Goal: Task Accomplishment & Management: Manage account settings

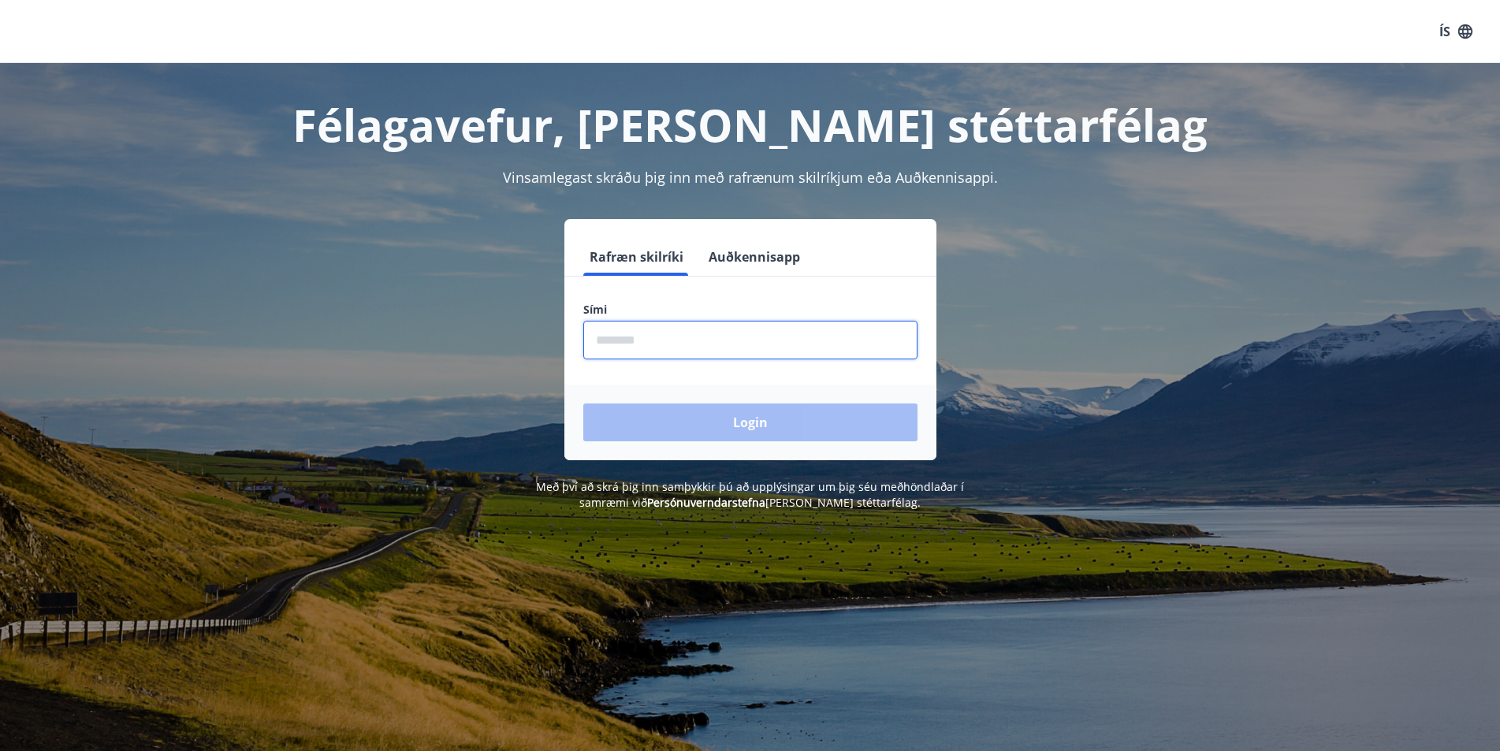
click at [717, 345] on input "phone" at bounding box center [750, 340] width 334 height 39
type input "********"
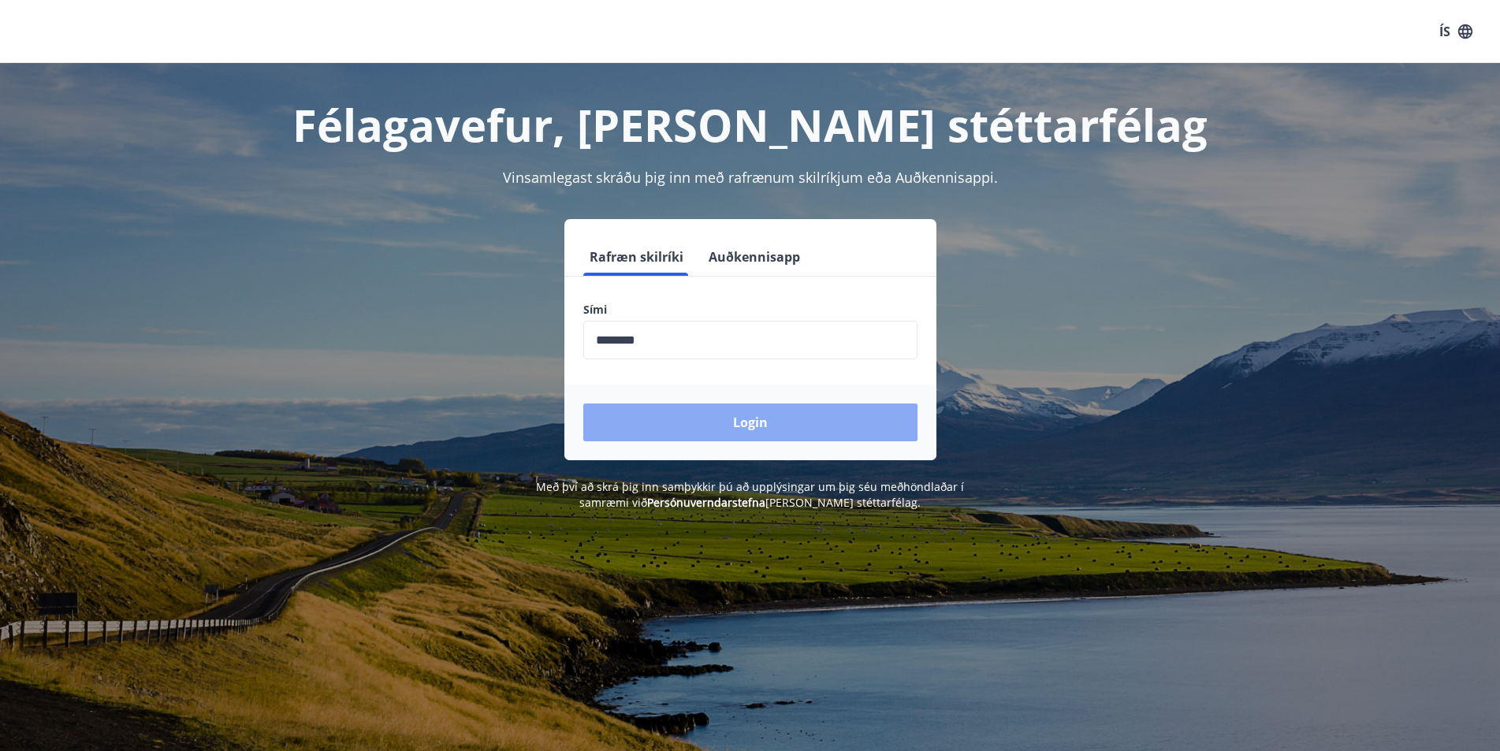
click at [819, 429] on button "Login" at bounding box center [750, 423] width 334 height 38
click at [819, 429] on form "Rafræn skilríki Auðkennisapp Sími ​ Login" at bounding box center [751, 349] width 372 height 222
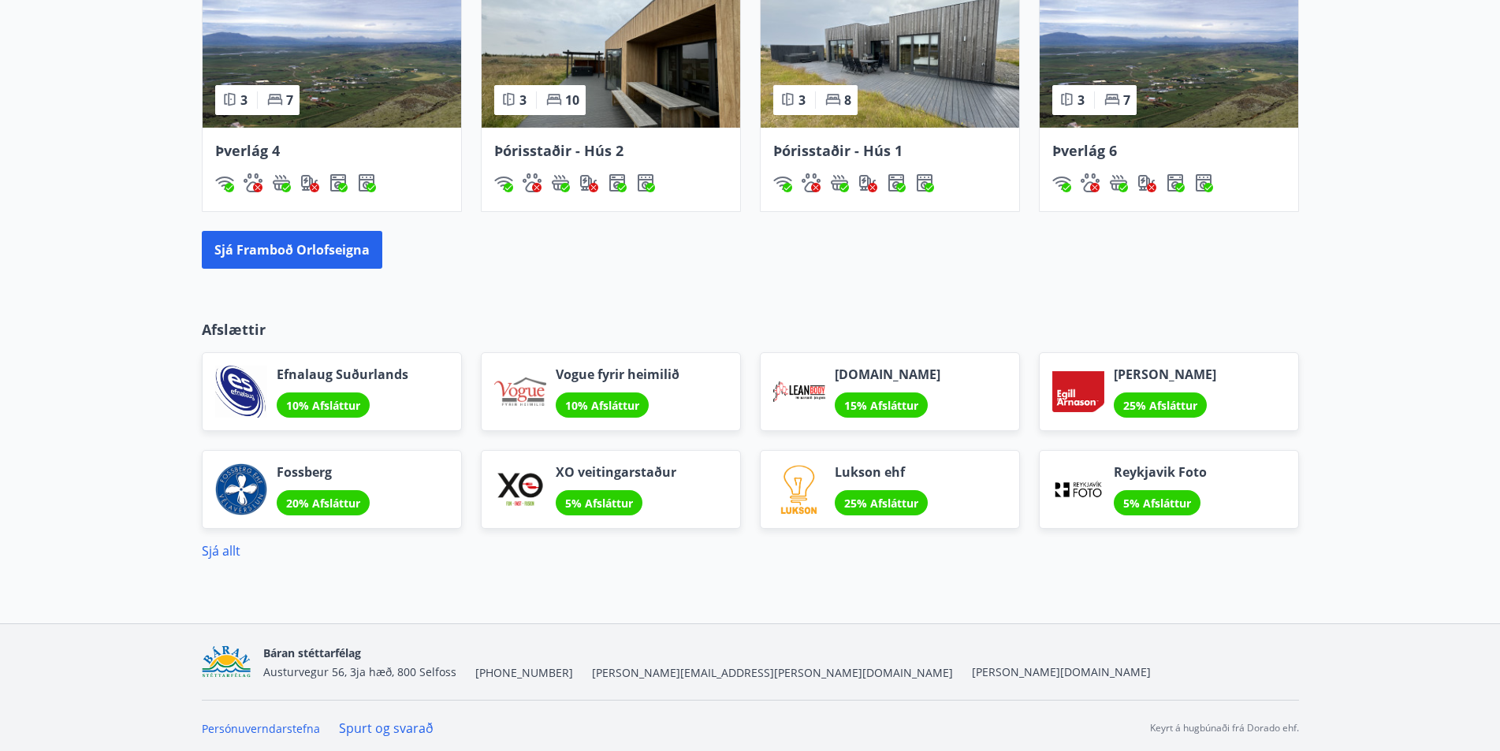
scroll to position [1095, 0]
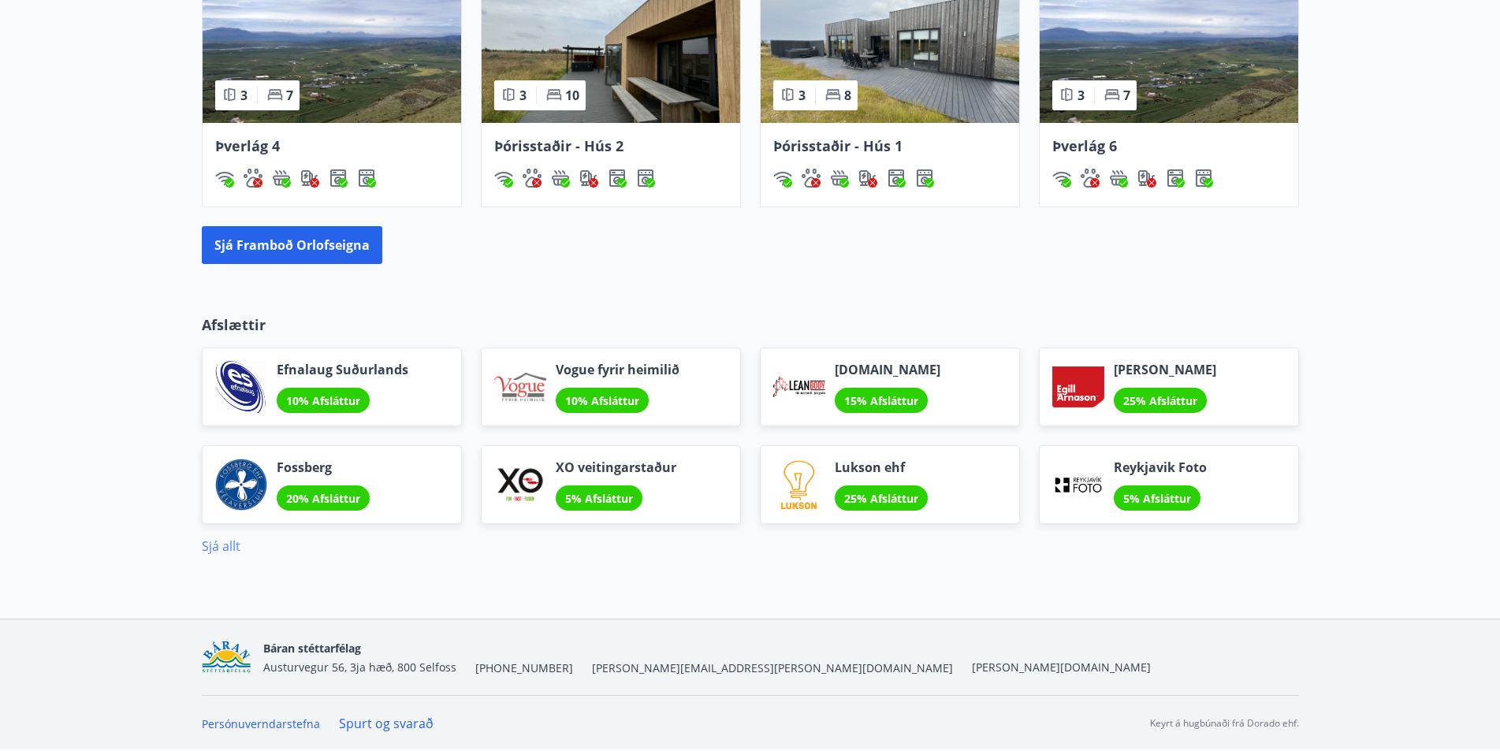
click at [213, 548] on link "Sjá allt" at bounding box center [221, 546] width 39 height 17
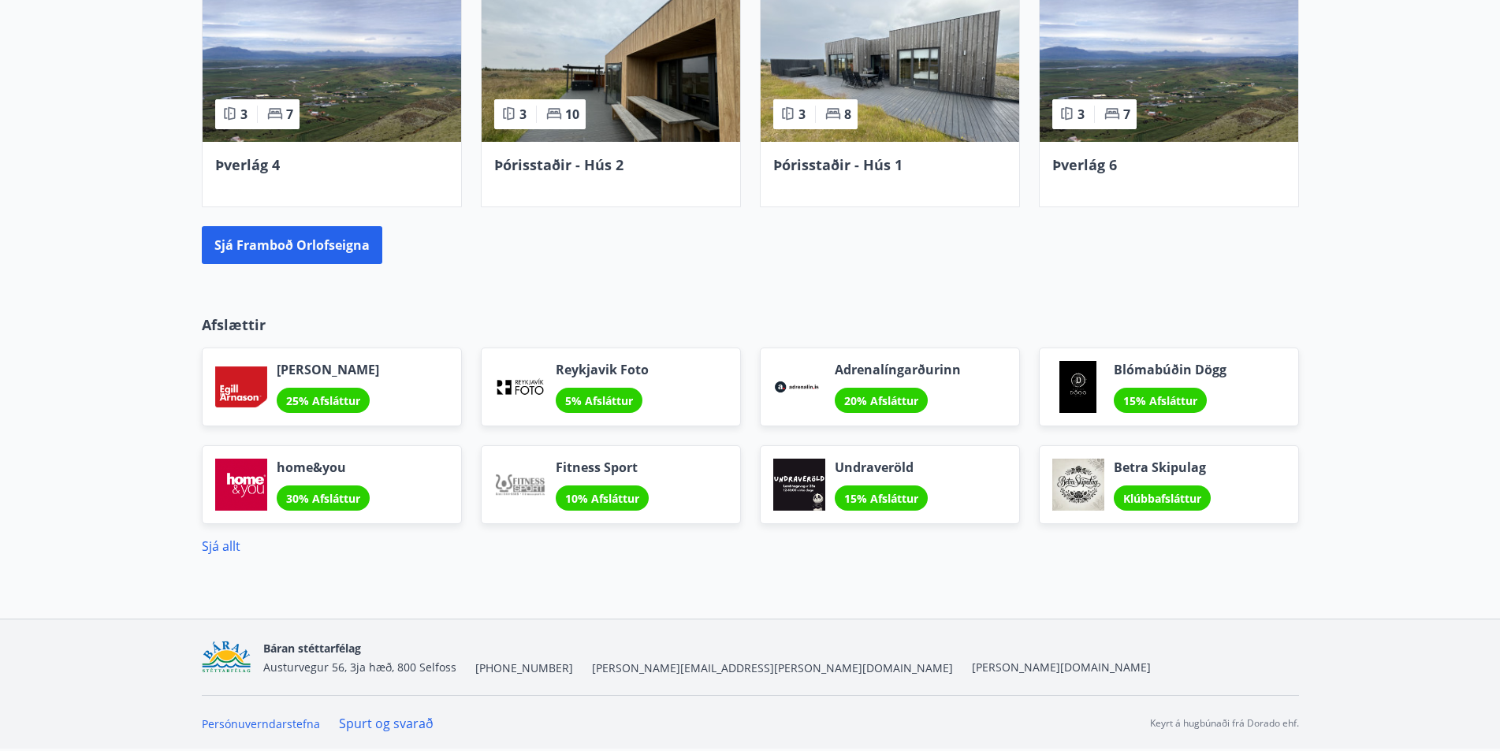
scroll to position [852, 0]
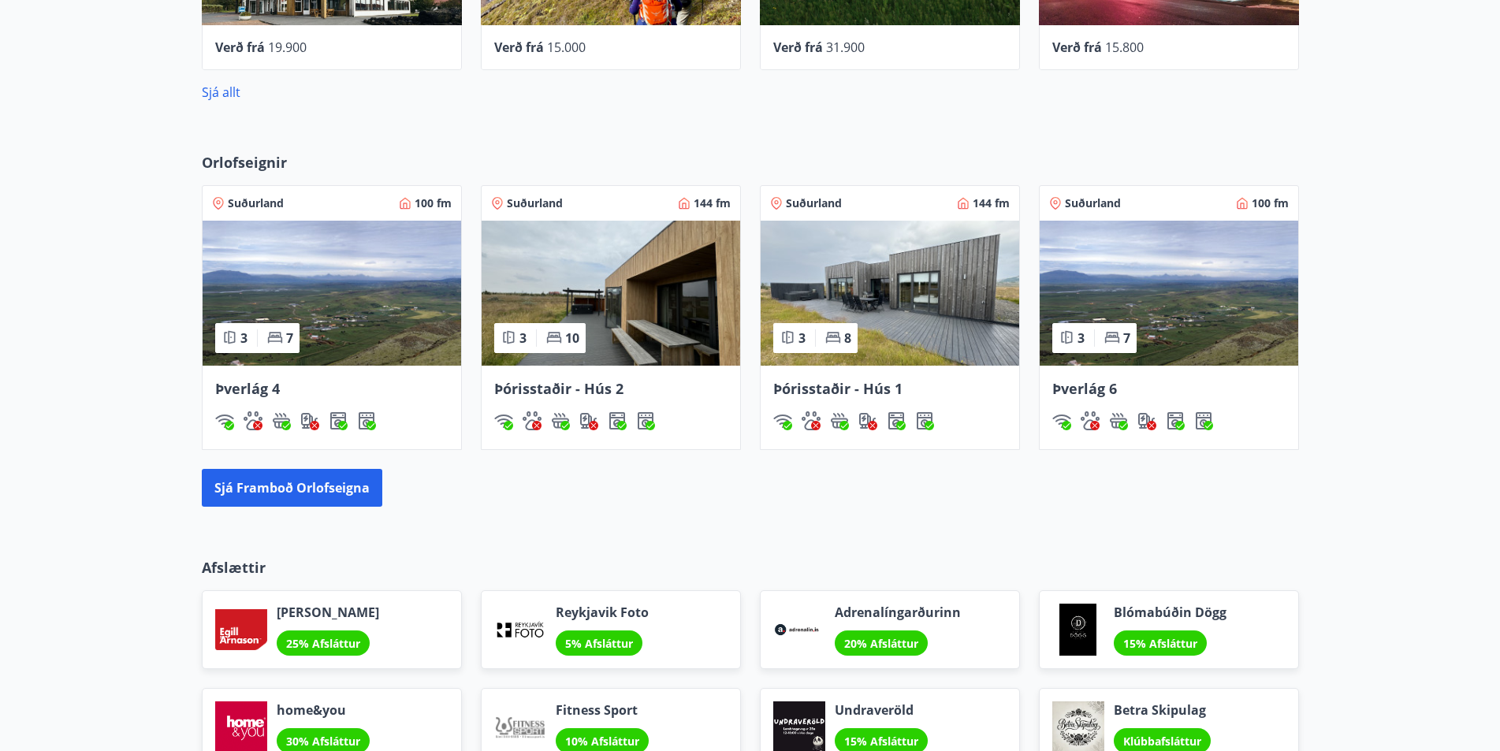
click at [907, 289] on img at bounding box center [890, 293] width 259 height 145
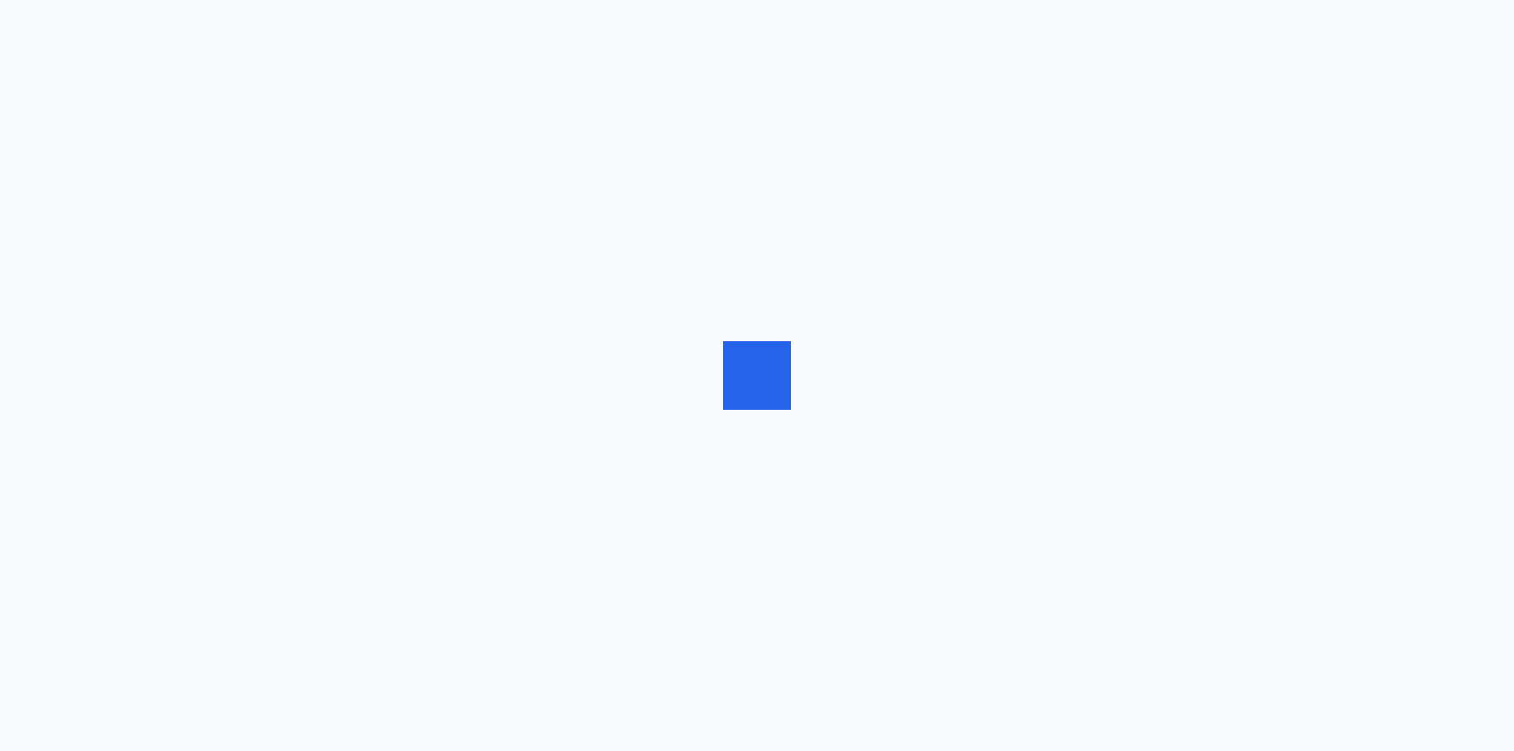
click at [907, 289] on div at bounding box center [757, 375] width 1514 height 751
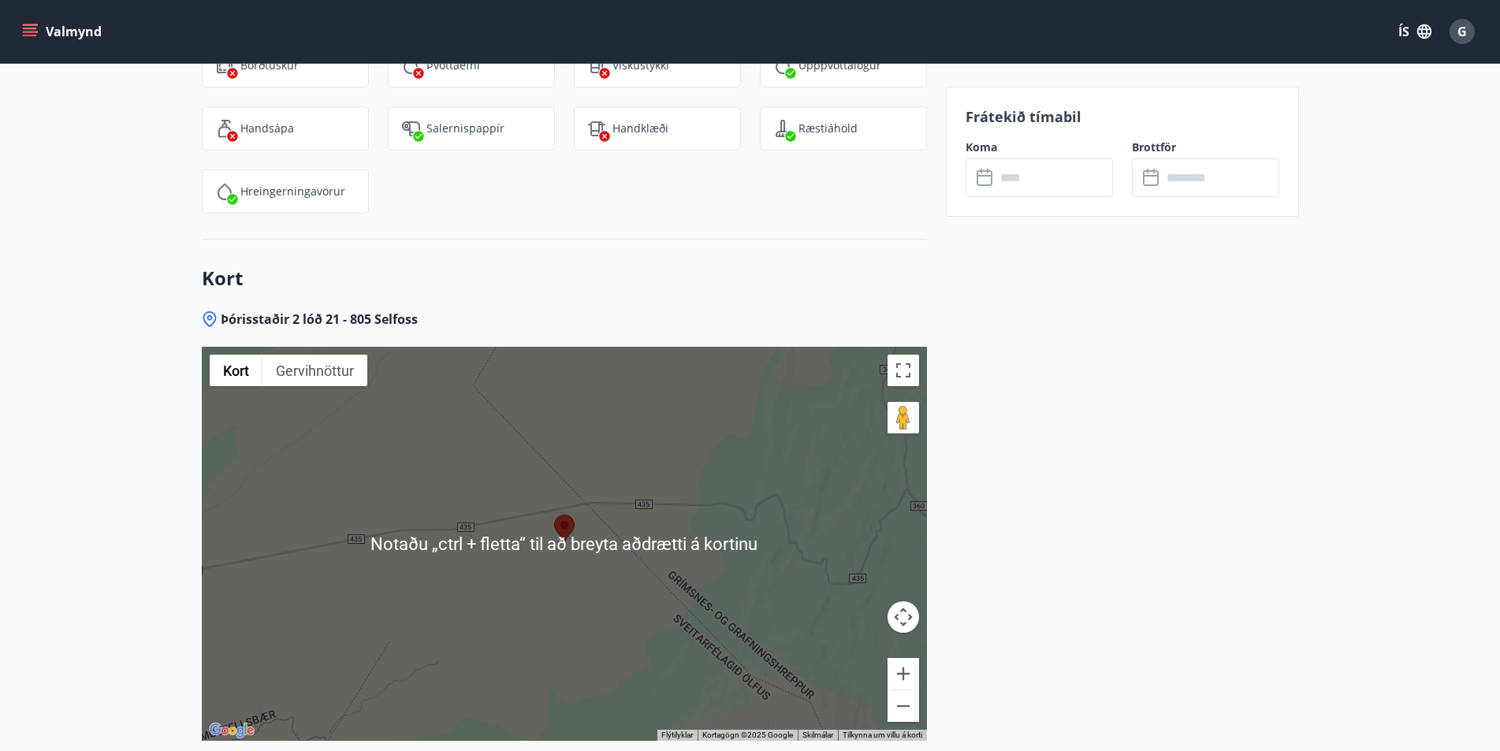
scroll to position [3545, 0]
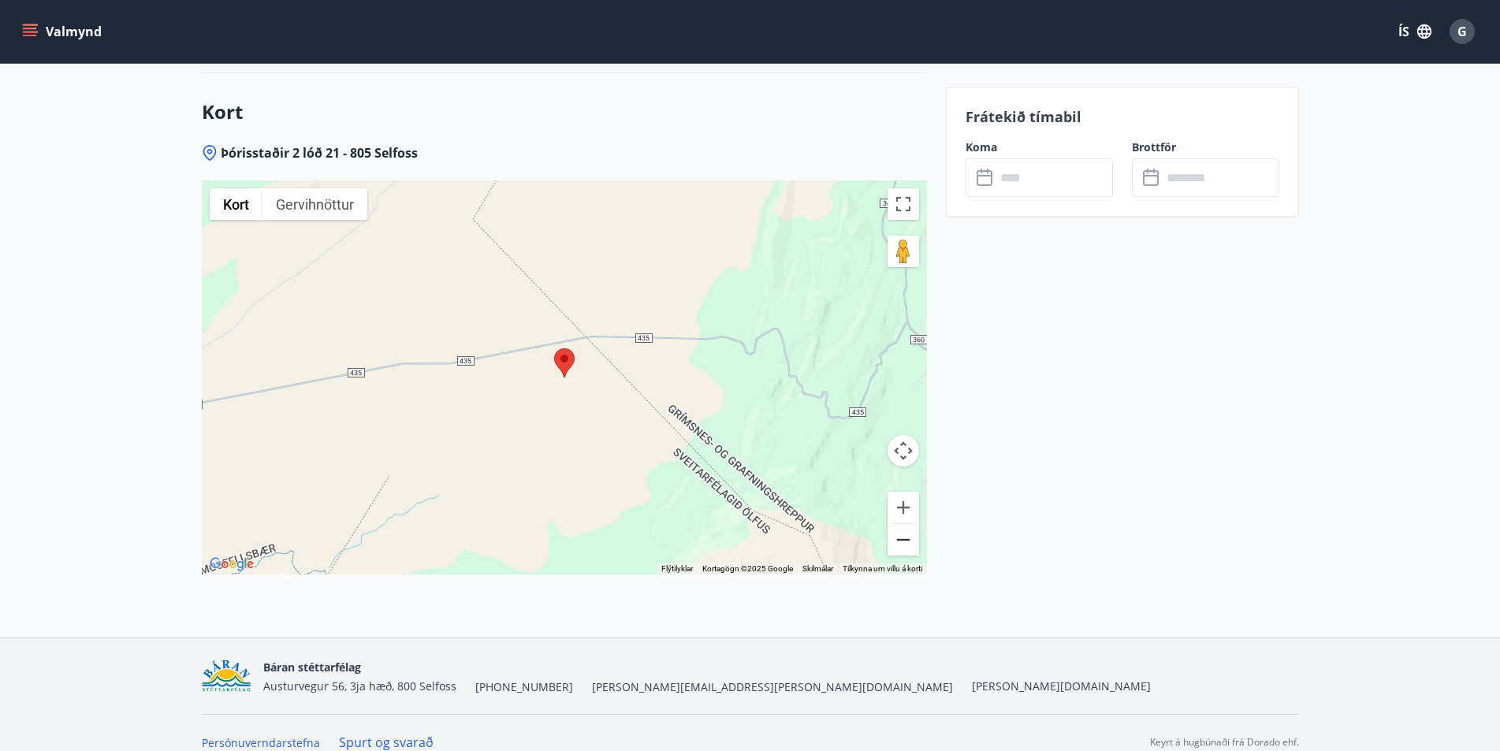
click at [910, 524] on button "Minnka" at bounding box center [904, 540] width 32 height 32
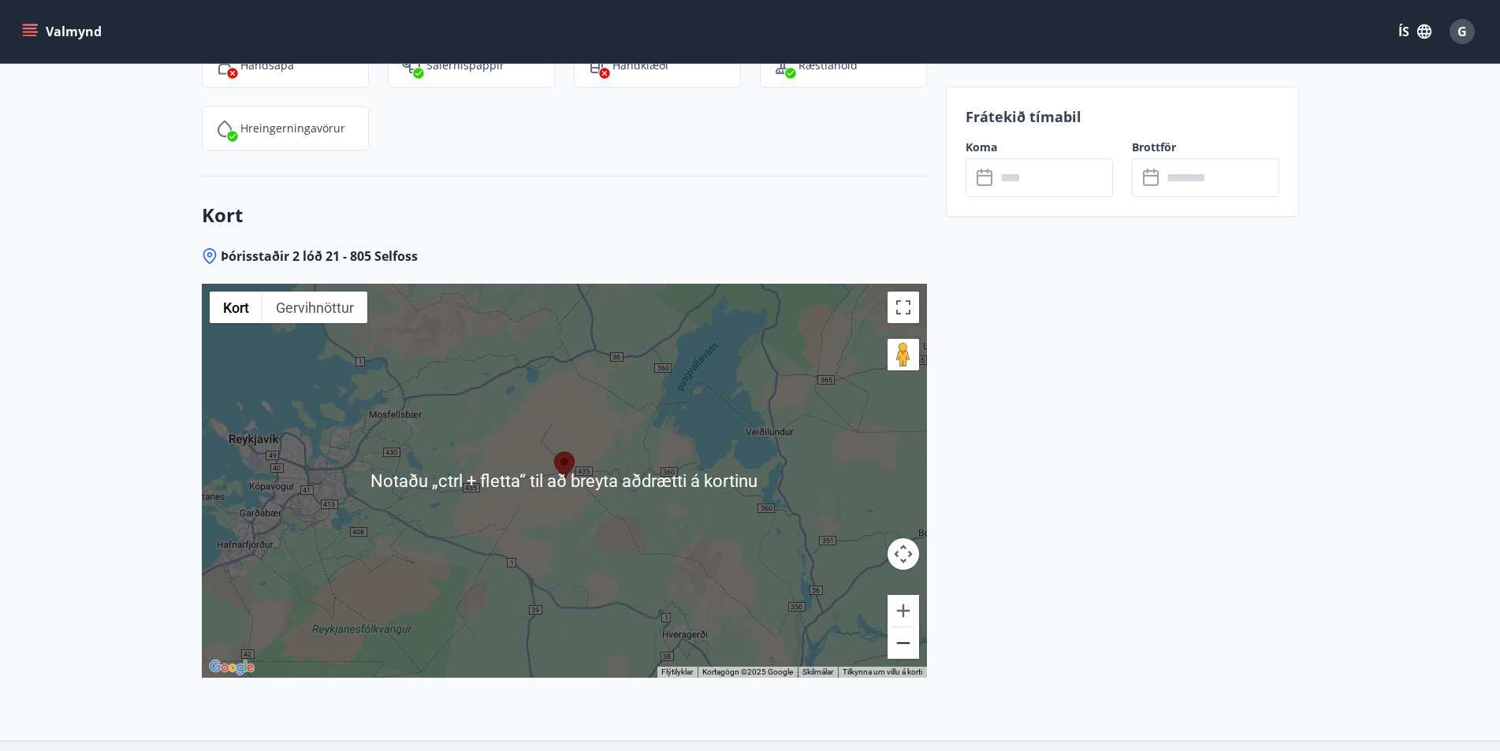
scroll to position [3466, 0]
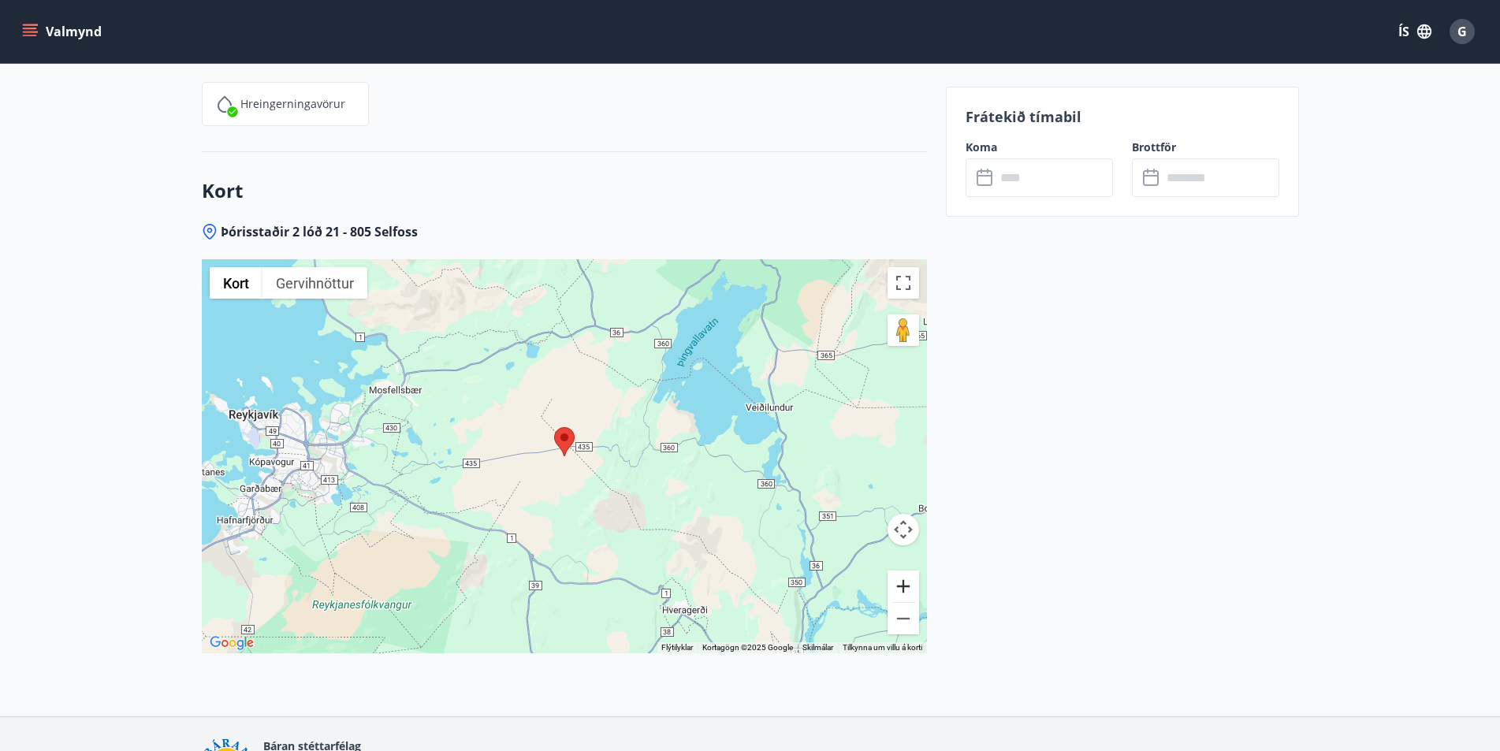
click at [900, 572] on button "Stækka" at bounding box center [904, 587] width 32 height 32
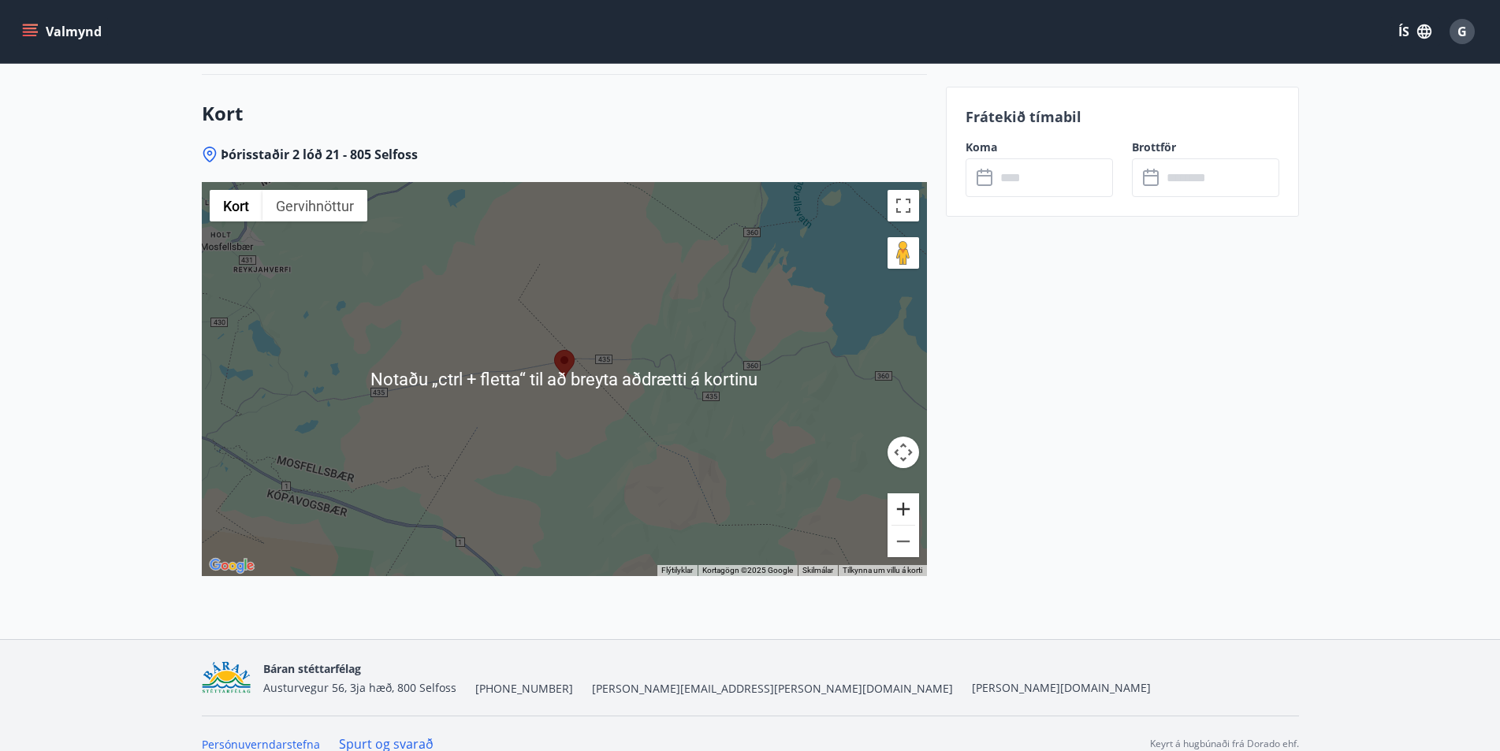
scroll to position [3545, 0]
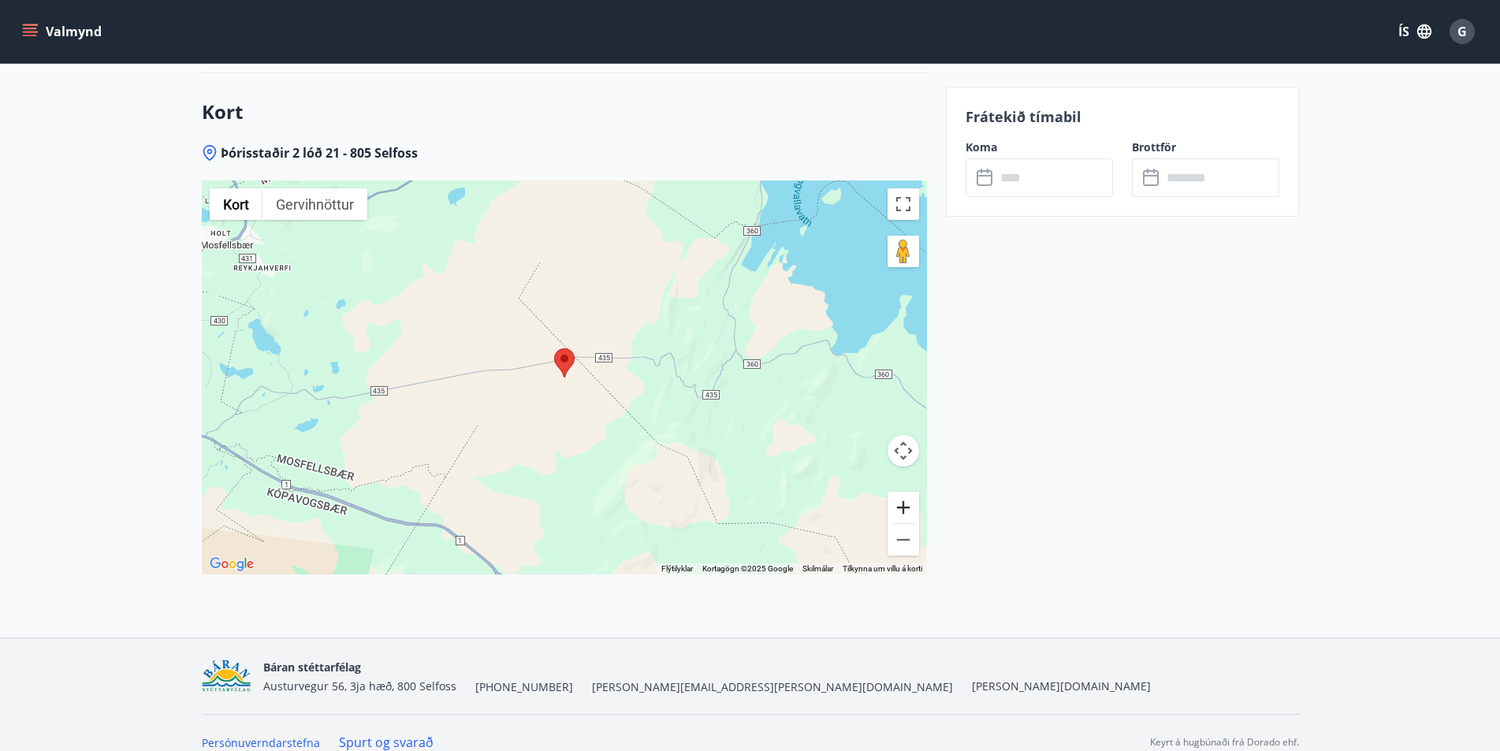
click at [897, 492] on button "Stækka" at bounding box center [904, 508] width 32 height 32
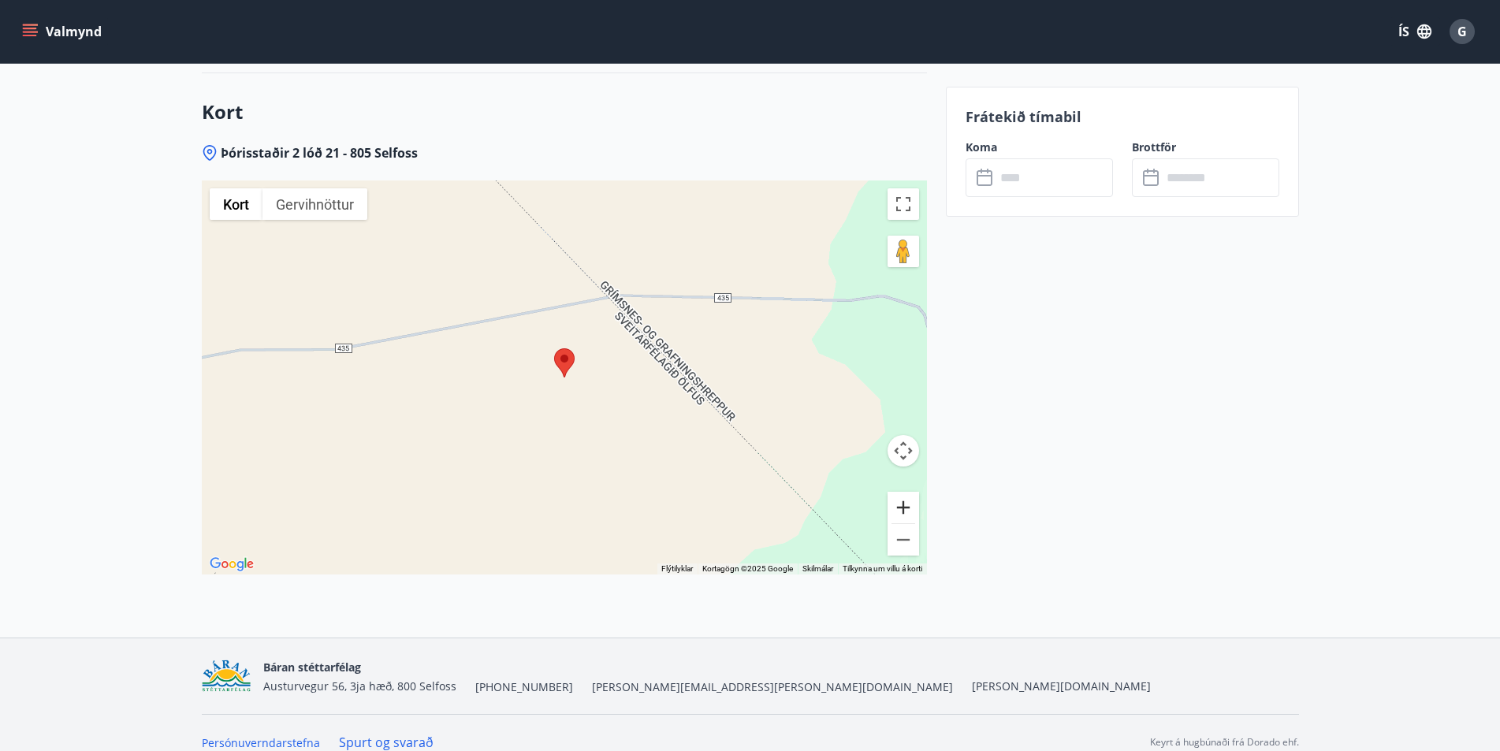
click at [908, 494] on button "Stækka" at bounding box center [904, 508] width 32 height 32
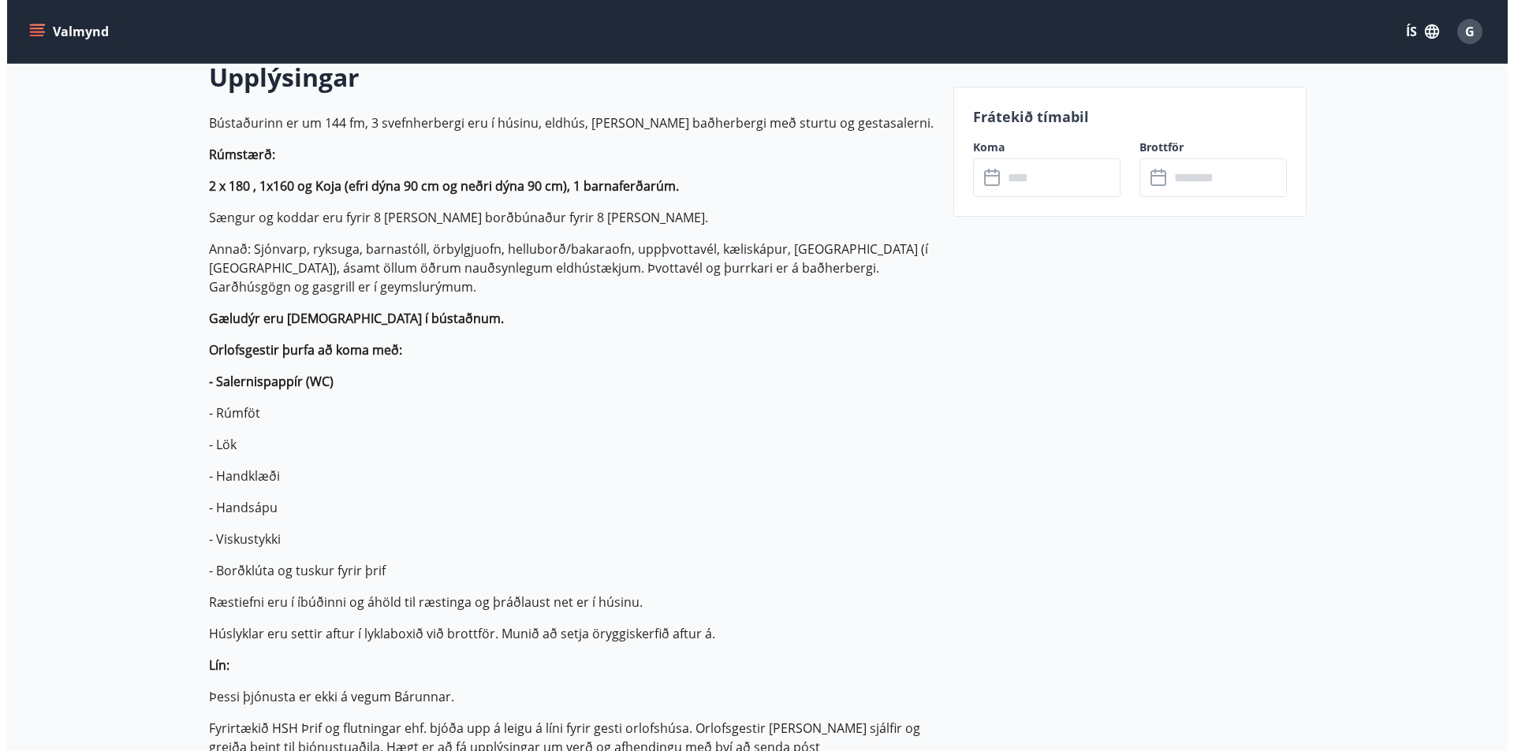
scroll to position [0, 0]
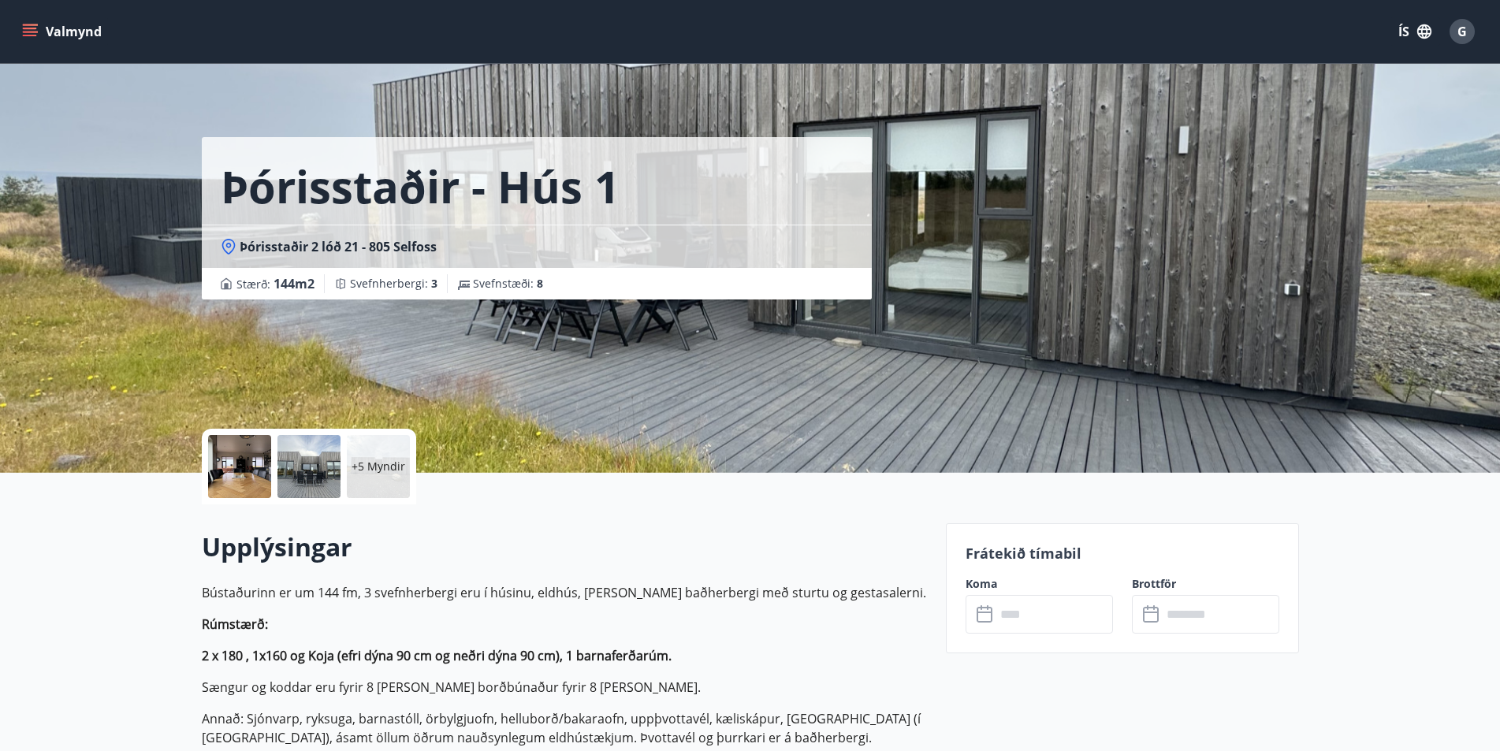
click at [380, 466] on p "+5 Myndir" at bounding box center [379, 467] width 54 height 16
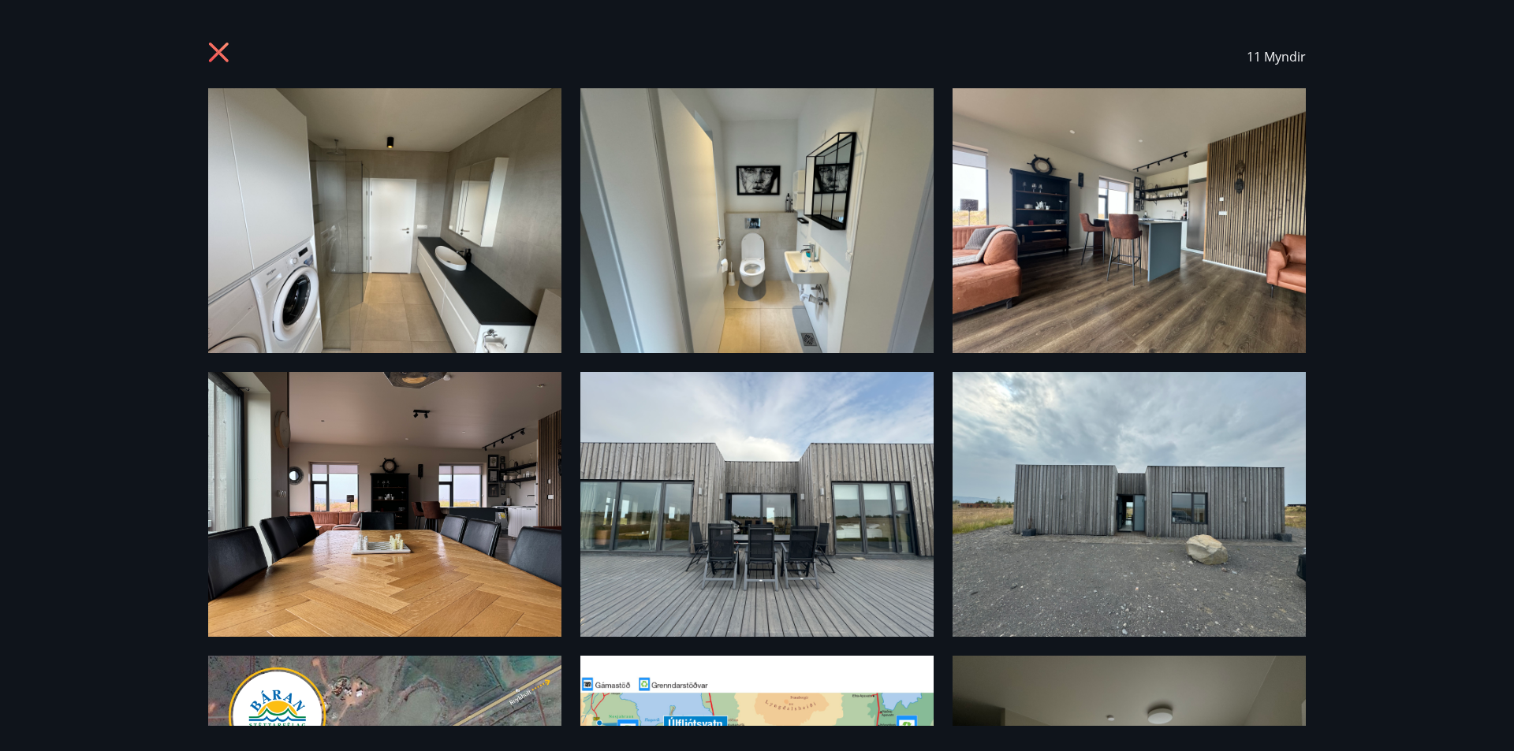
click at [224, 49] on icon at bounding box center [219, 53] width 20 height 20
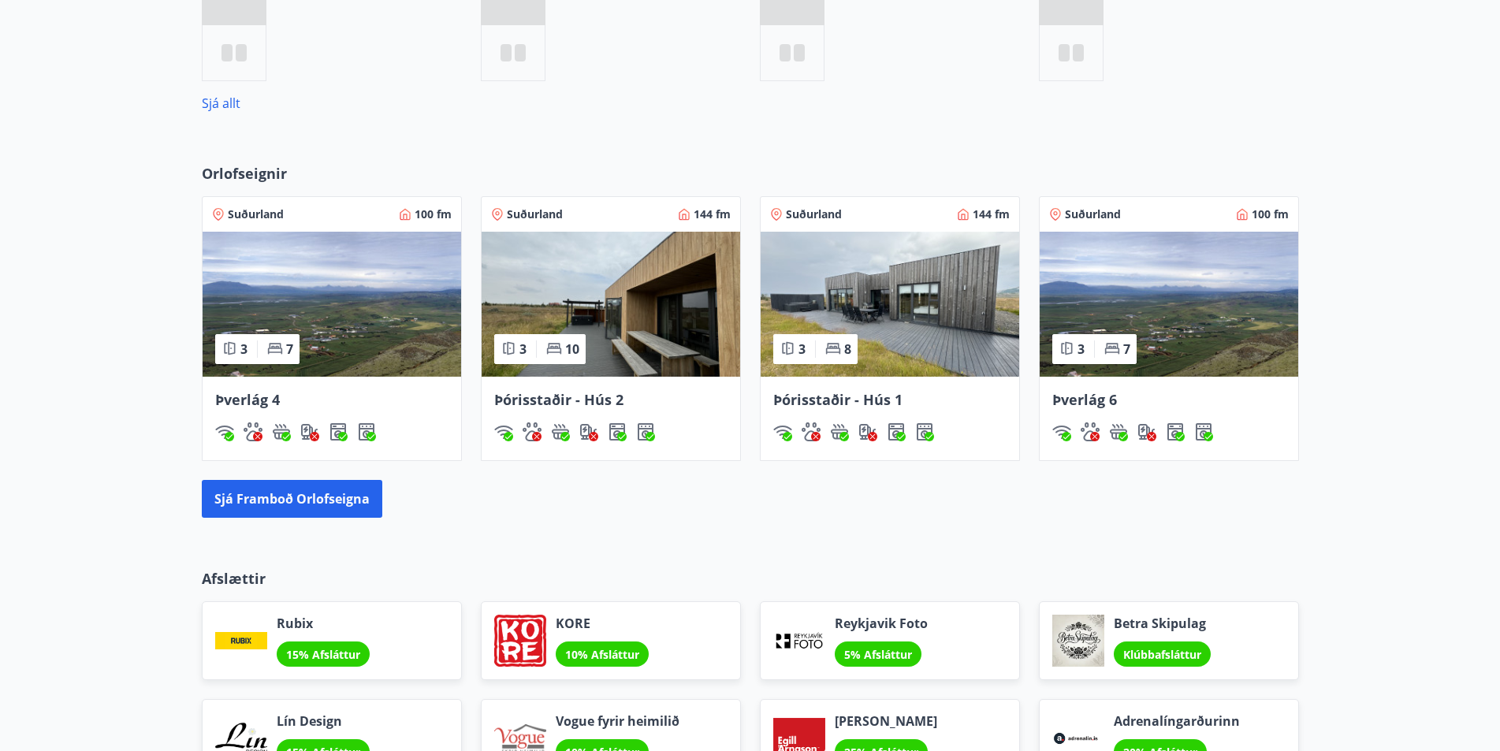
scroll to position [900, 0]
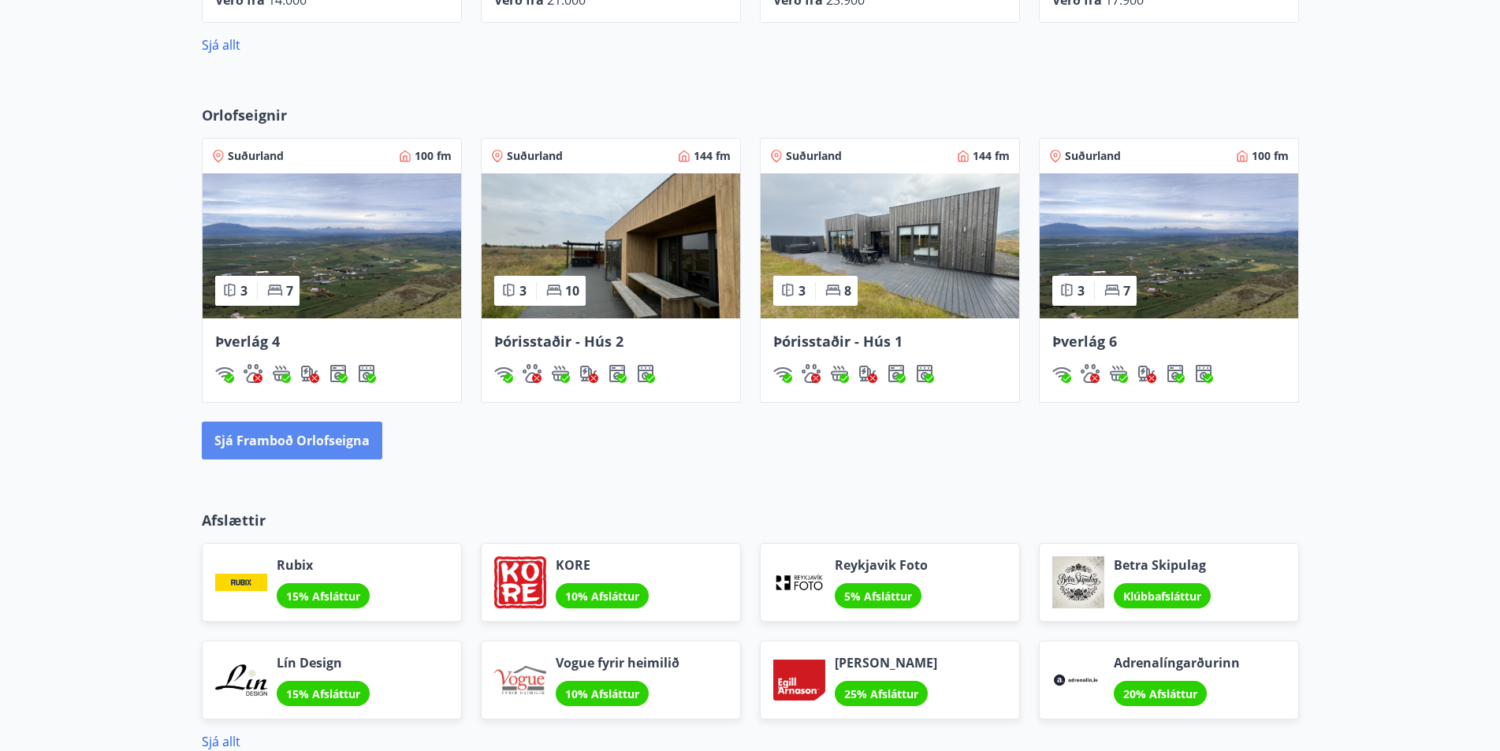
click at [292, 448] on button "Sjá framboð orlofseigna" at bounding box center [292, 441] width 181 height 38
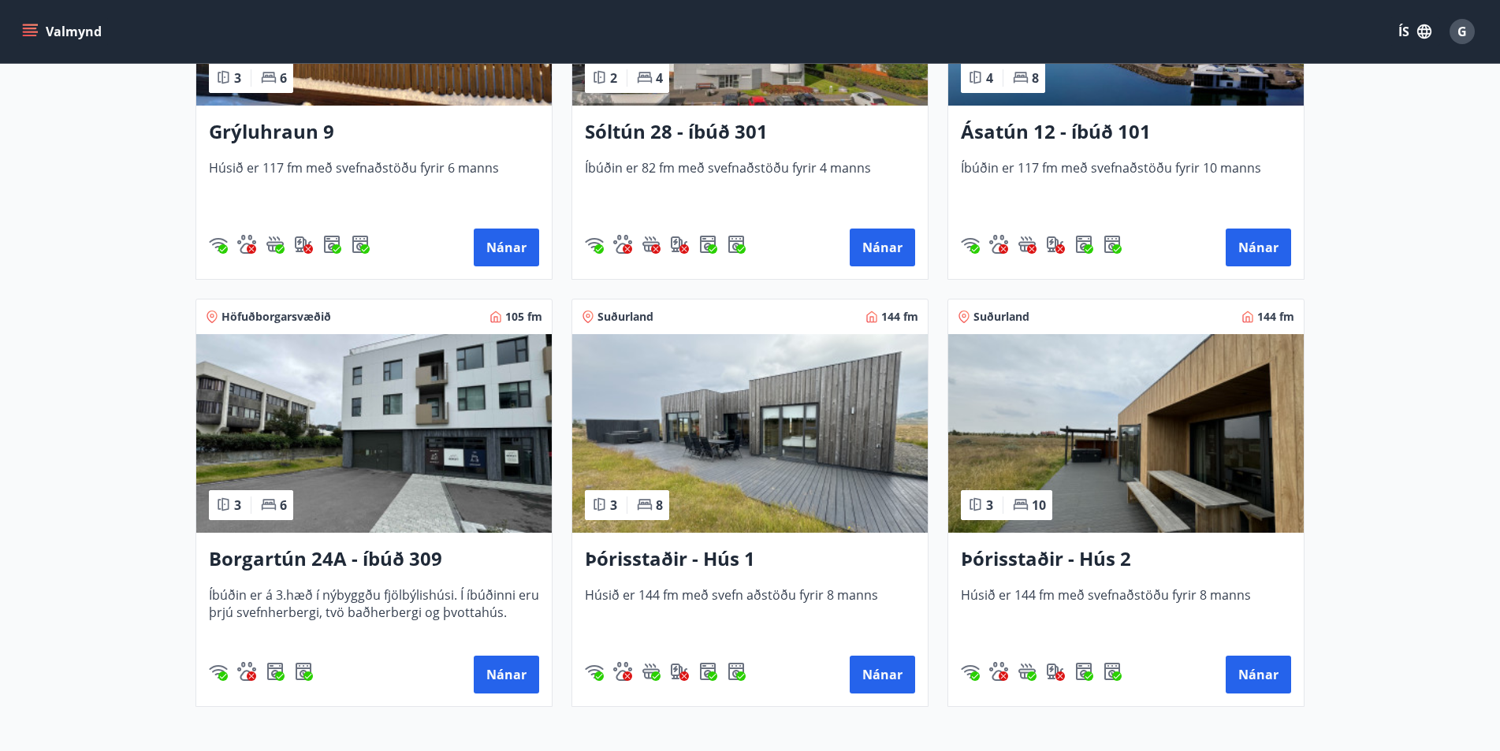
scroll to position [845, 0]
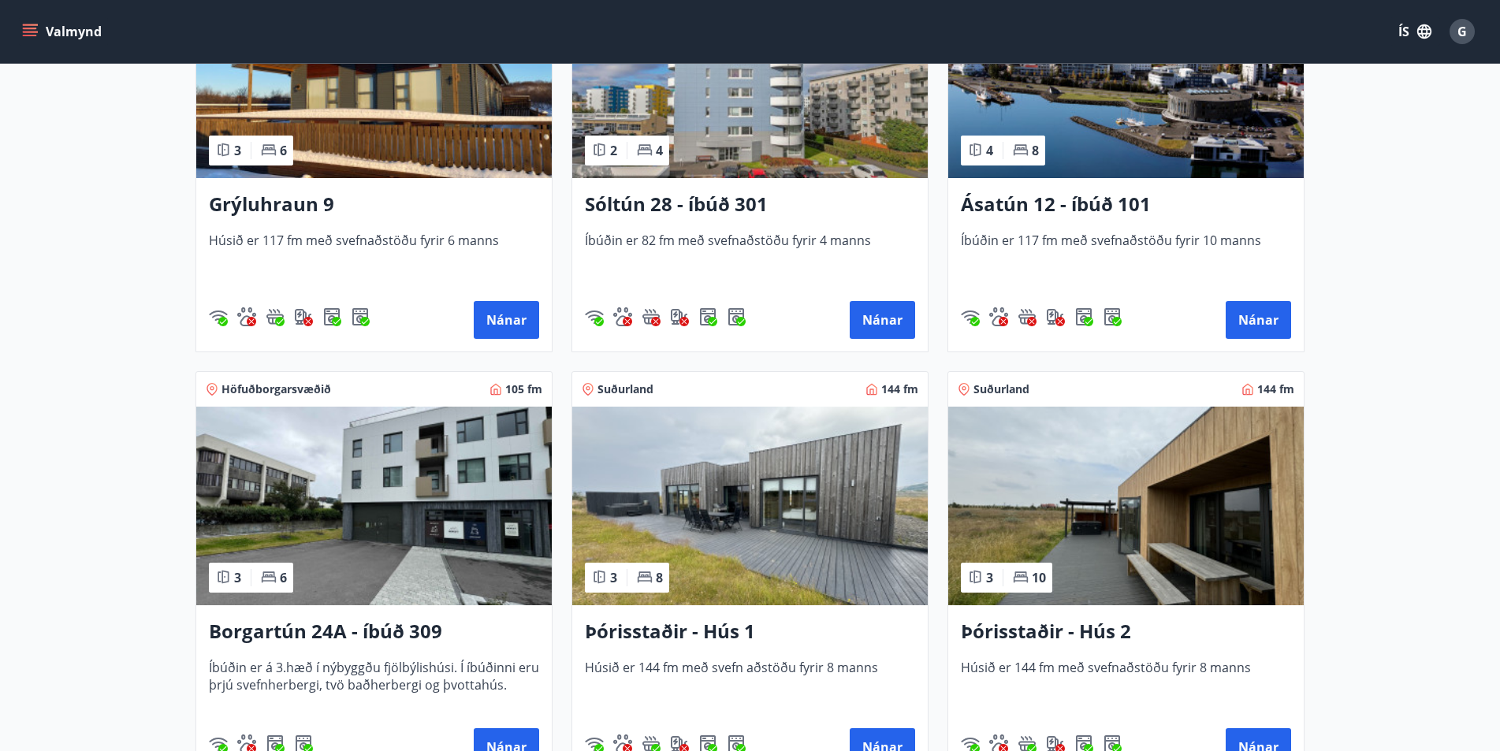
click at [340, 547] on img at bounding box center [374, 506] width 356 height 199
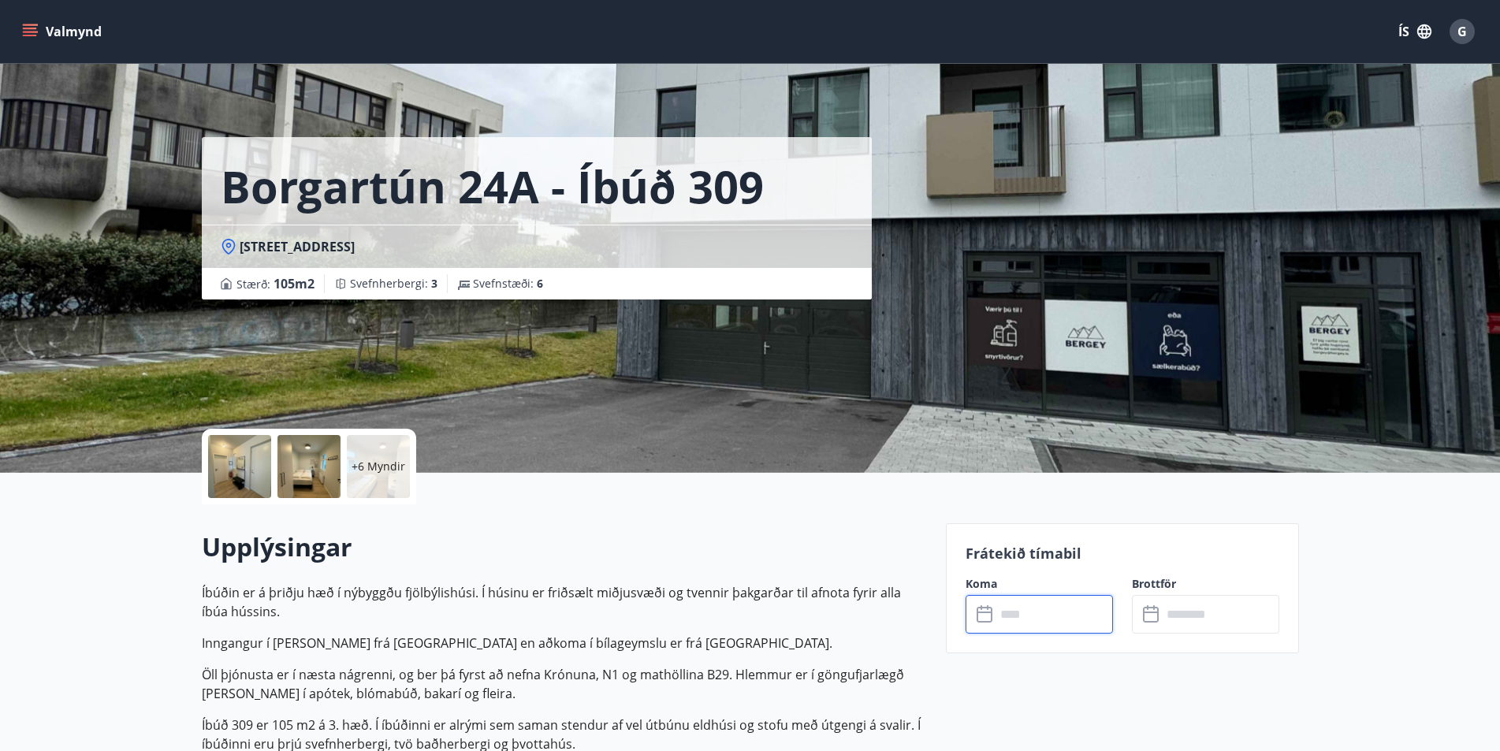
click at [1033, 617] on input "text" at bounding box center [1054, 614] width 117 height 39
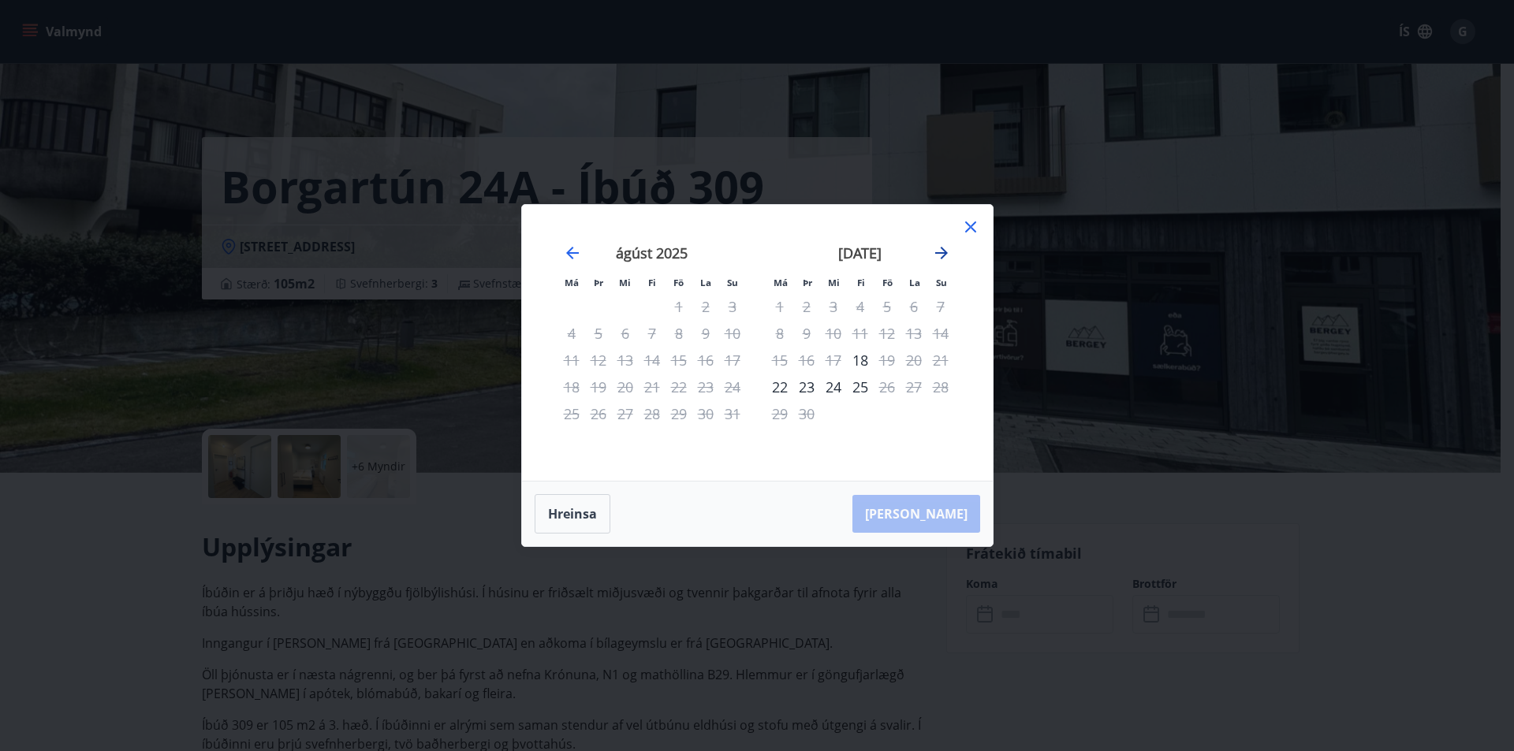
click at [940, 245] on icon "Move forward to switch to the next month." at bounding box center [941, 253] width 19 height 19
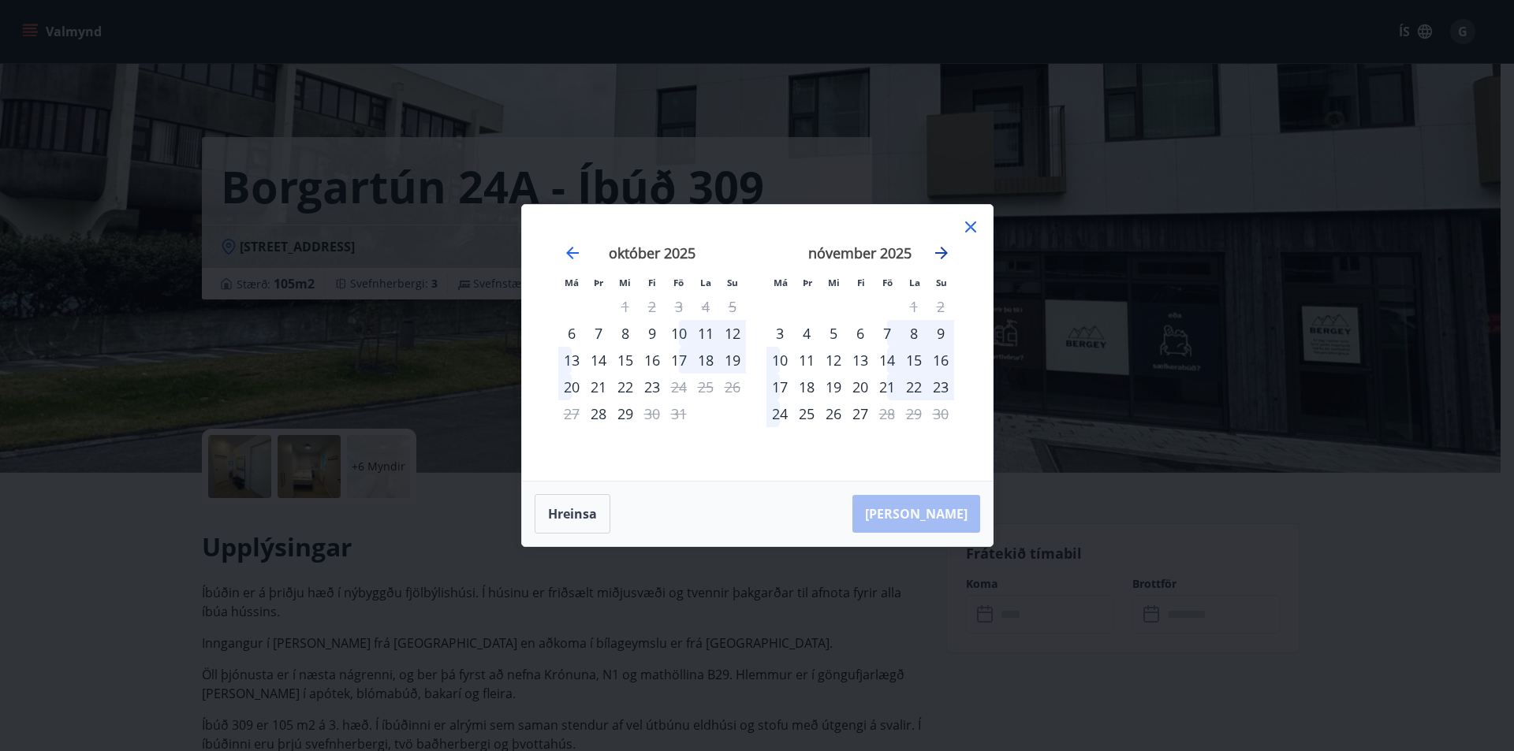
click at [940, 245] on icon "Move forward to switch to the next month." at bounding box center [941, 253] width 19 height 19
click at [968, 225] on icon at bounding box center [970, 227] width 11 height 11
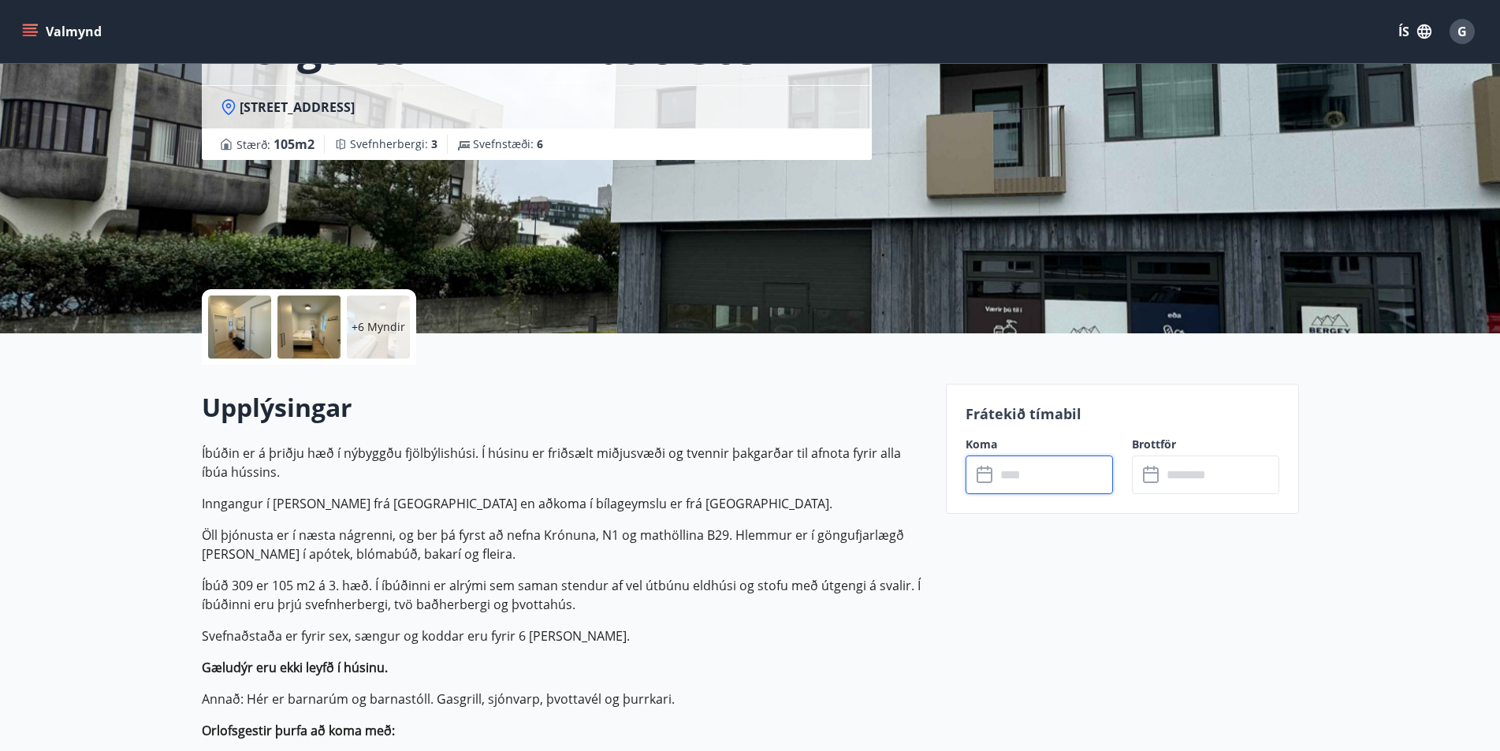
scroll to position [79, 0]
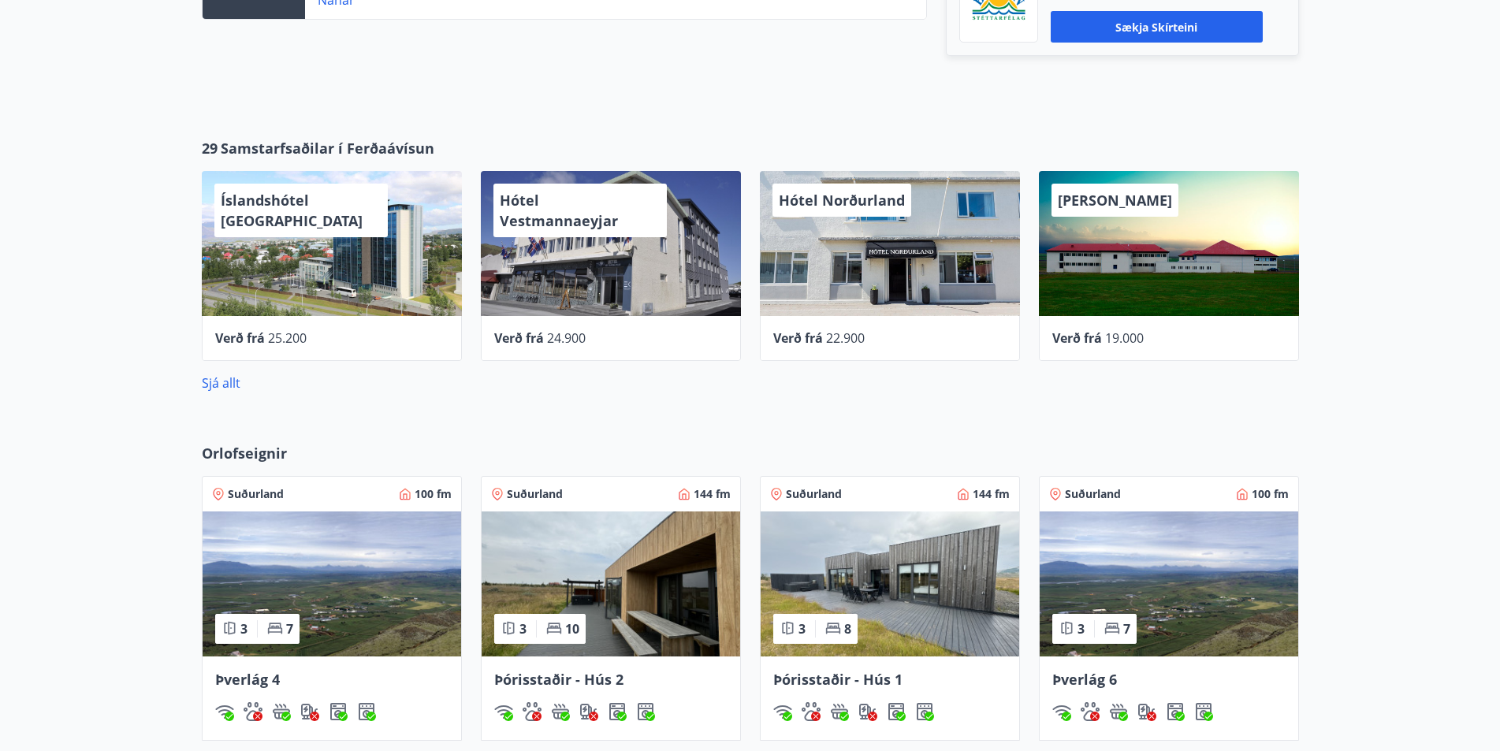
scroll to position [710, 0]
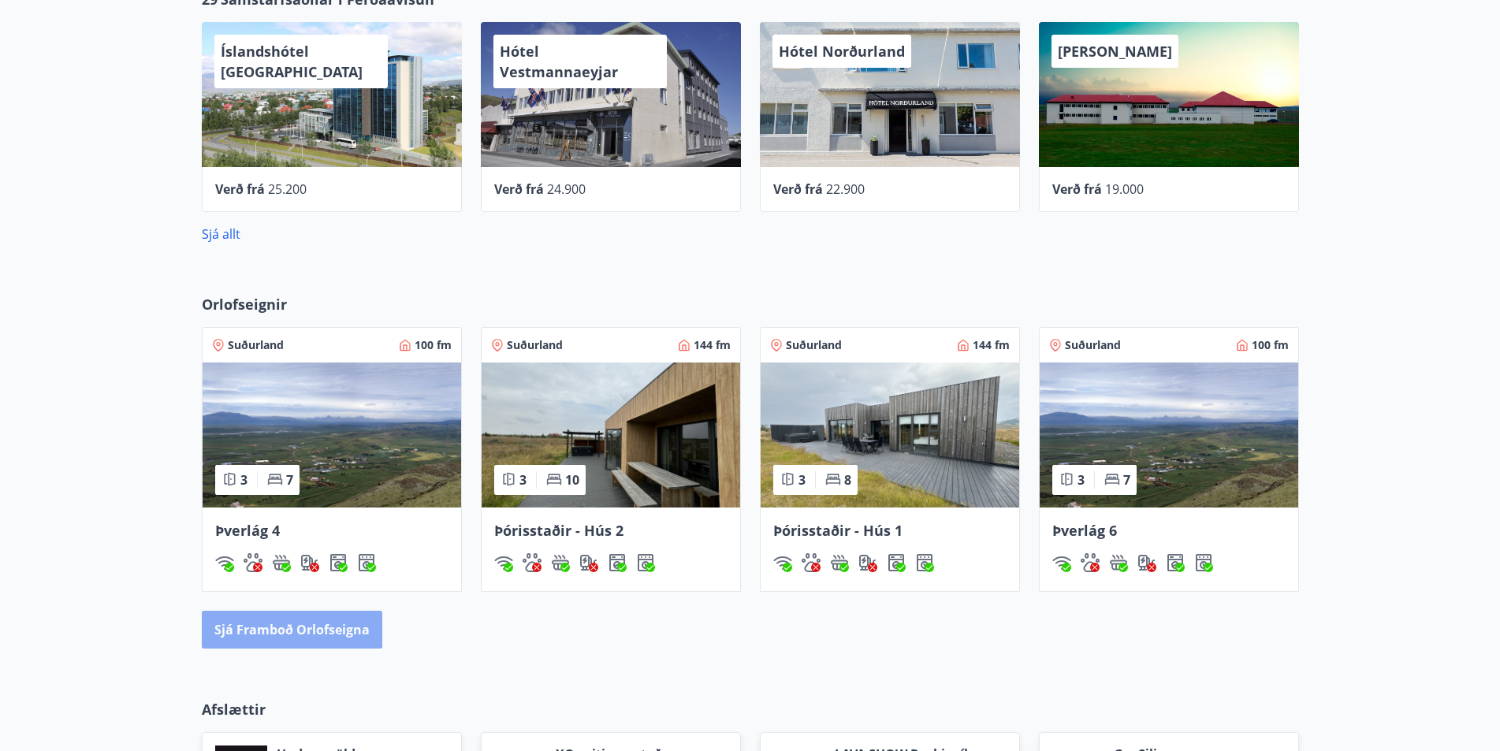
click at [287, 628] on button "Sjá framboð orlofseigna" at bounding box center [292, 630] width 181 height 38
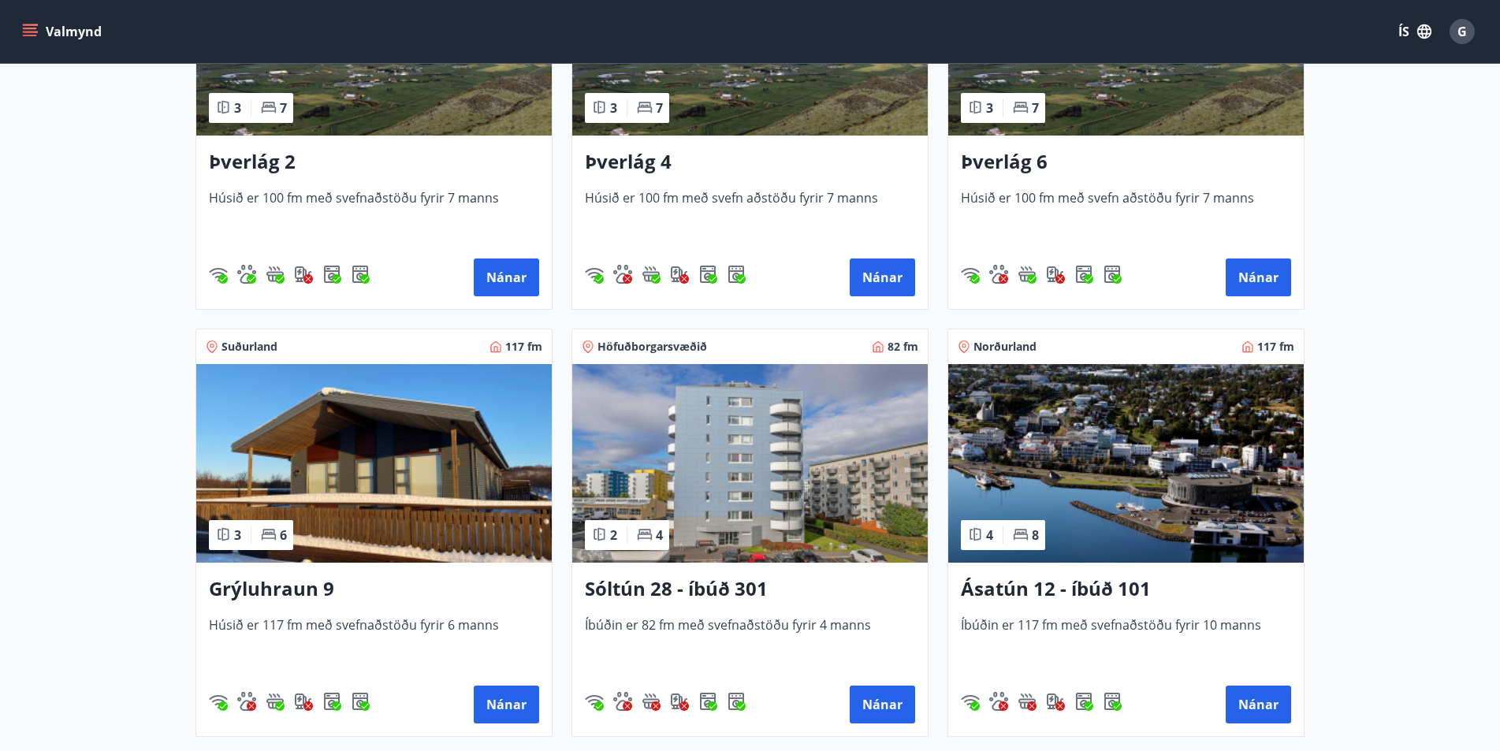
scroll to position [473, 0]
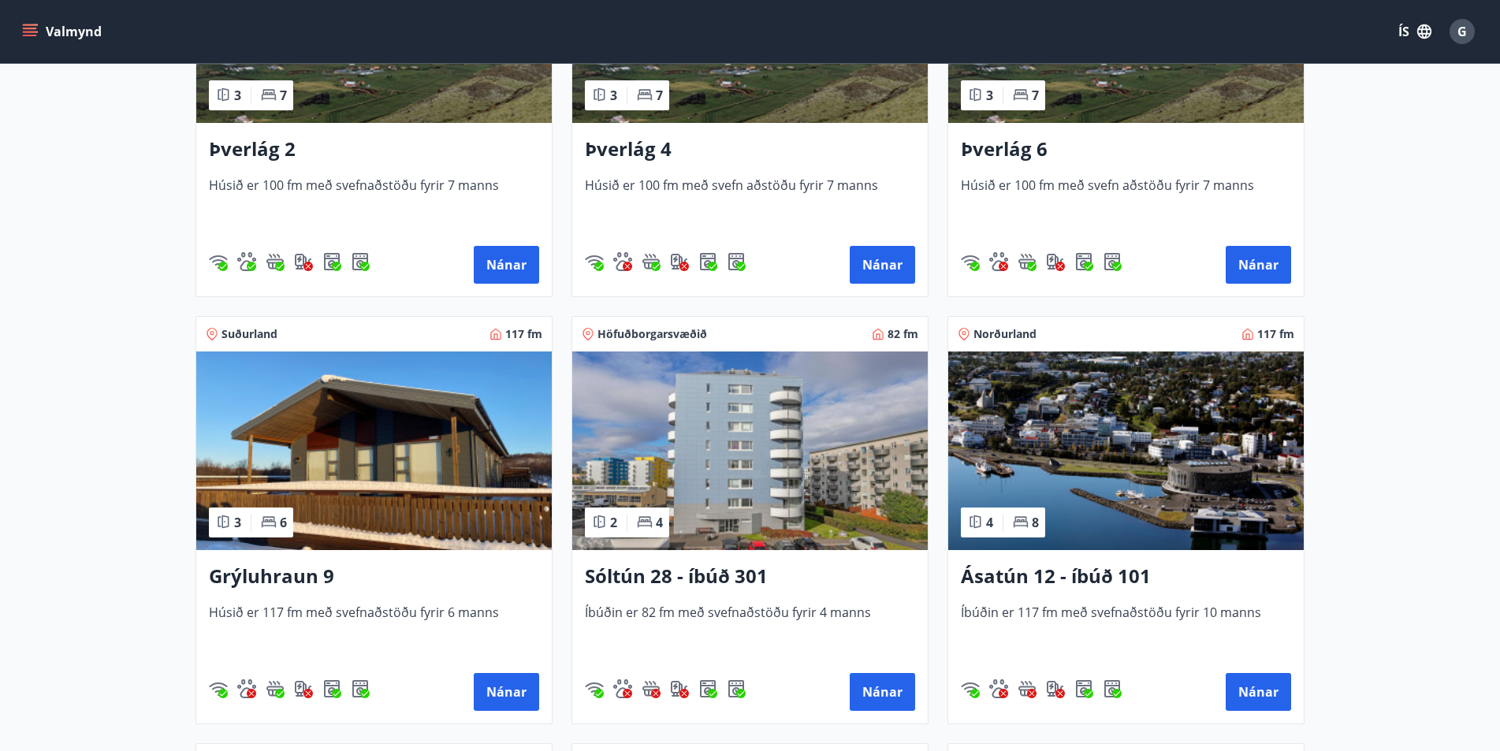
click at [737, 449] on img at bounding box center [750, 451] width 356 height 199
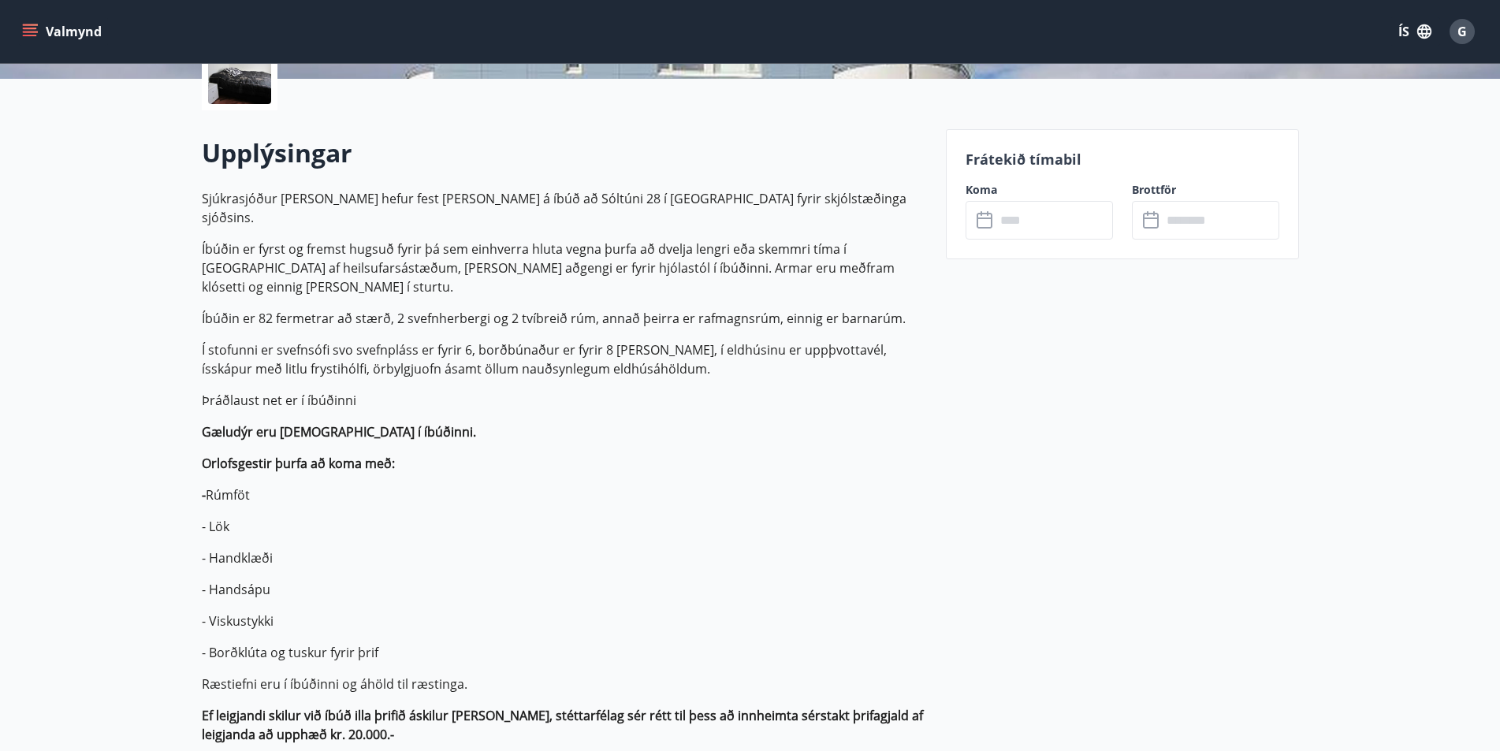
scroll to position [473, 0]
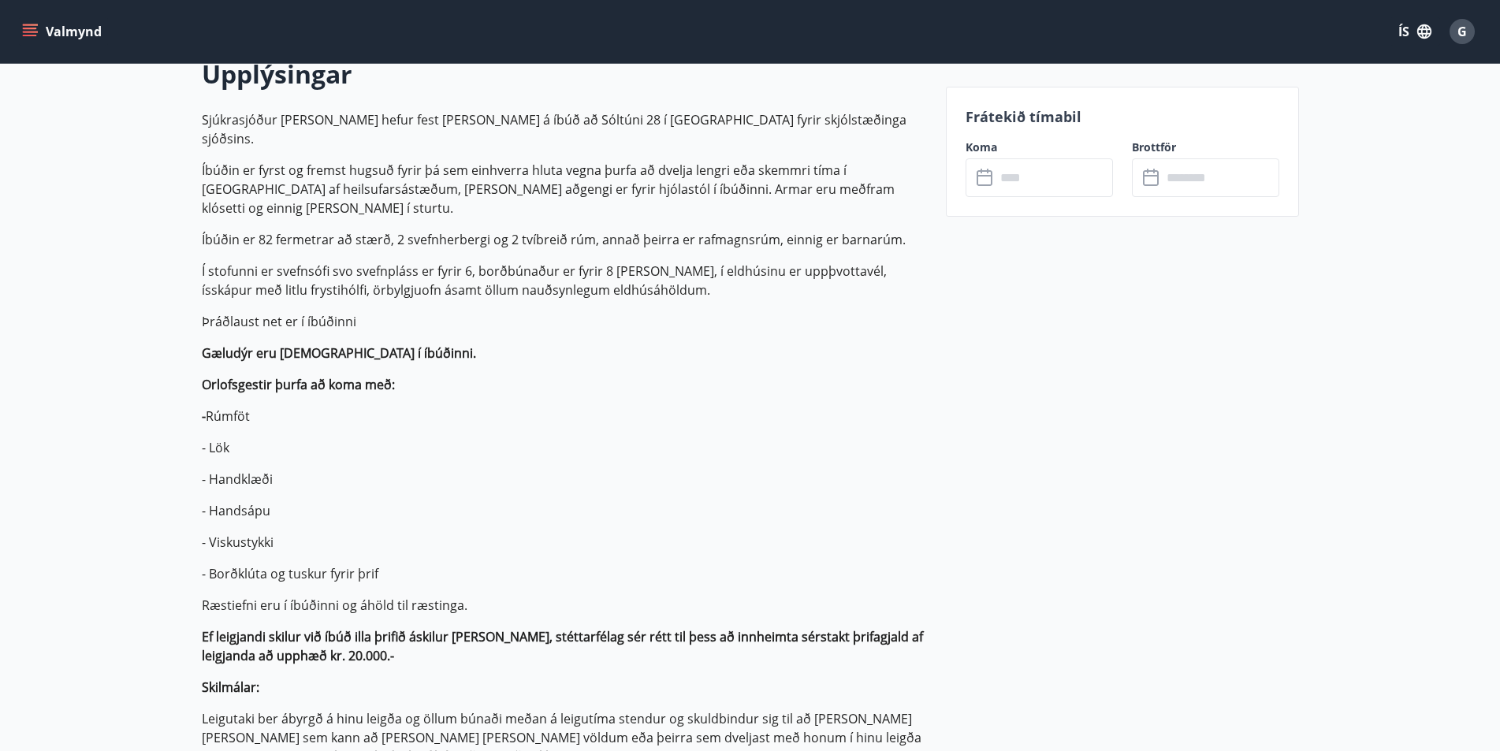
click at [1028, 181] on input "text" at bounding box center [1054, 177] width 117 height 39
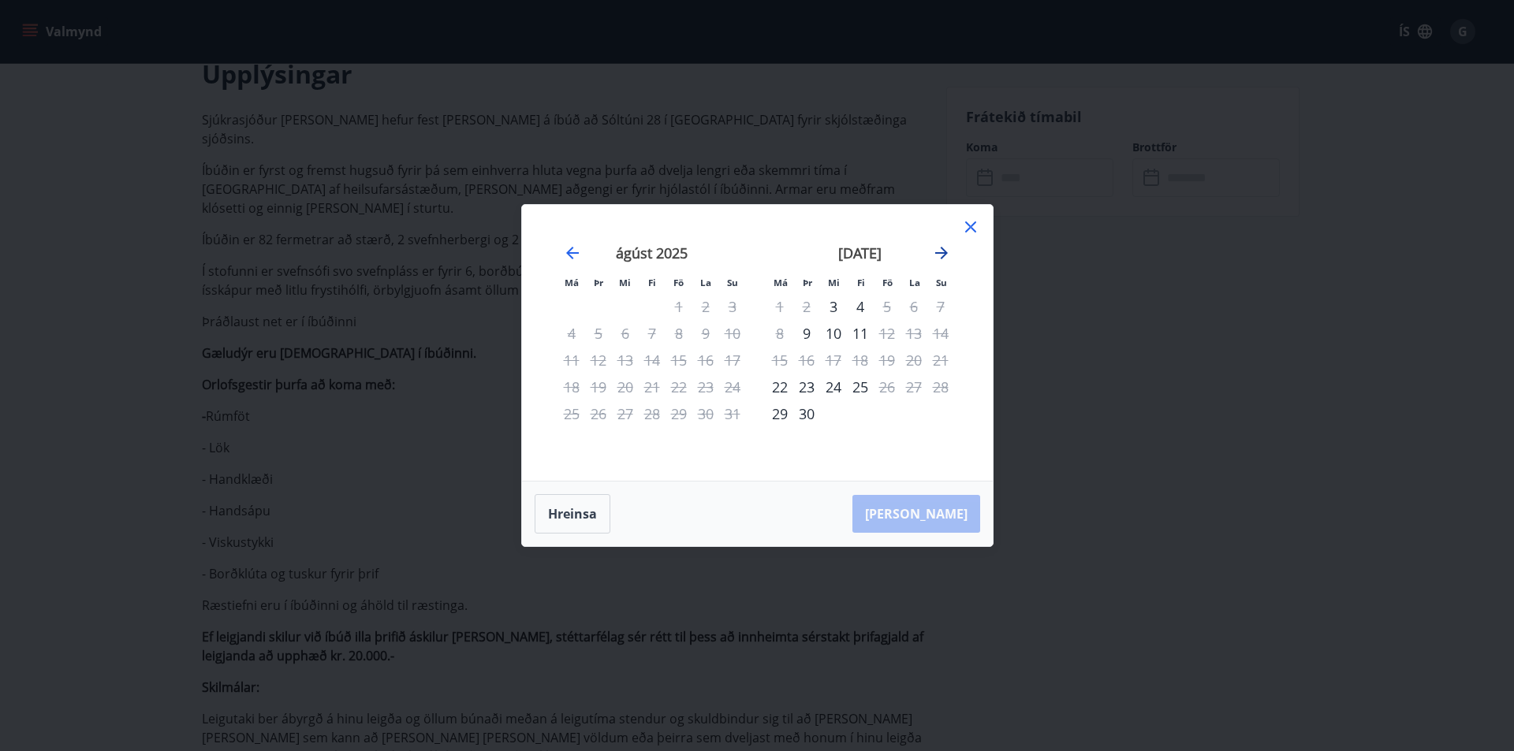
click at [940, 252] on icon "Move forward to switch to the next month." at bounding box center [941, 253] width 19 height 19
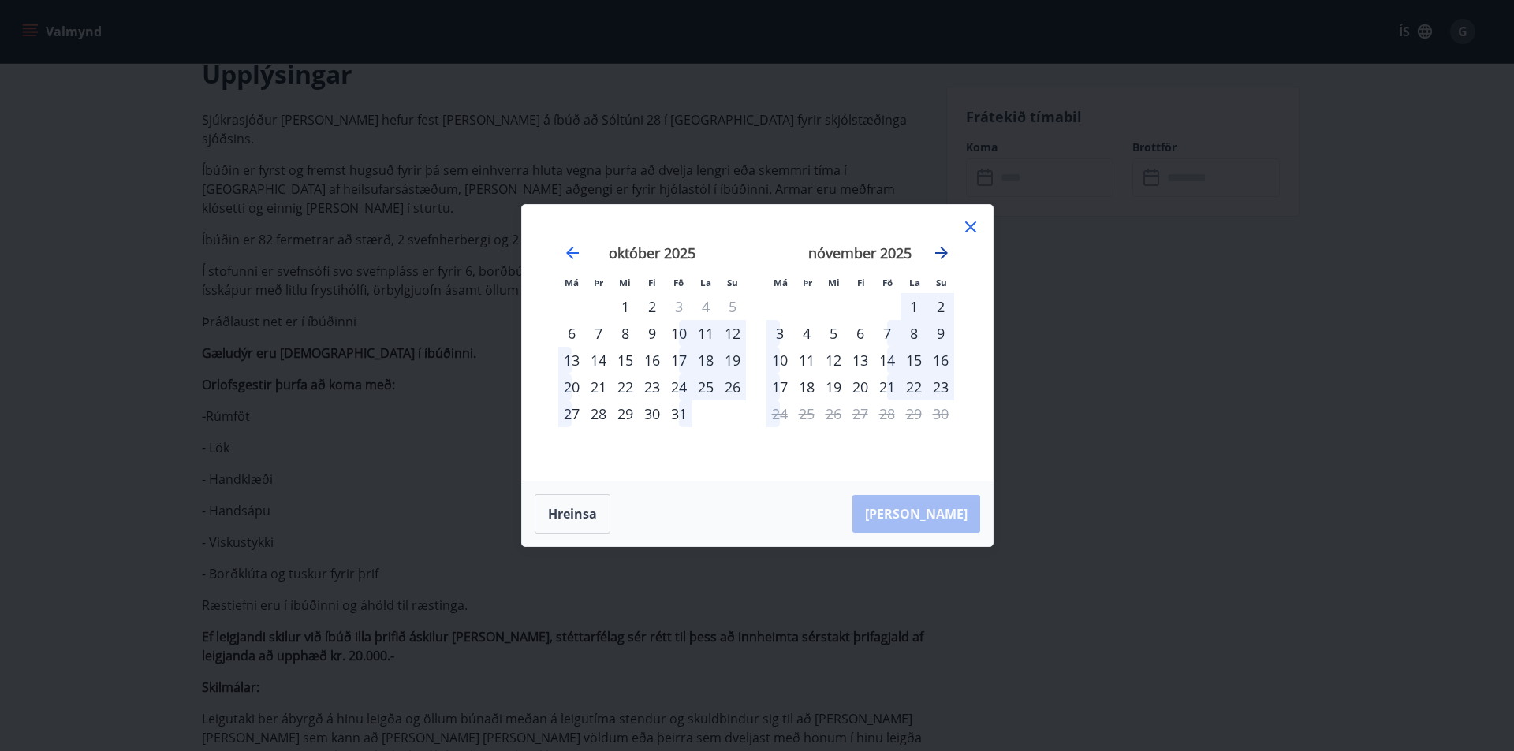
click at [940, 252] on icon "Move forward to switch to the next month." at bounding box center [941, 253] width 19 height 19
click at [967, 222] on icon at bounding box center [970, 227] width 19 height 19
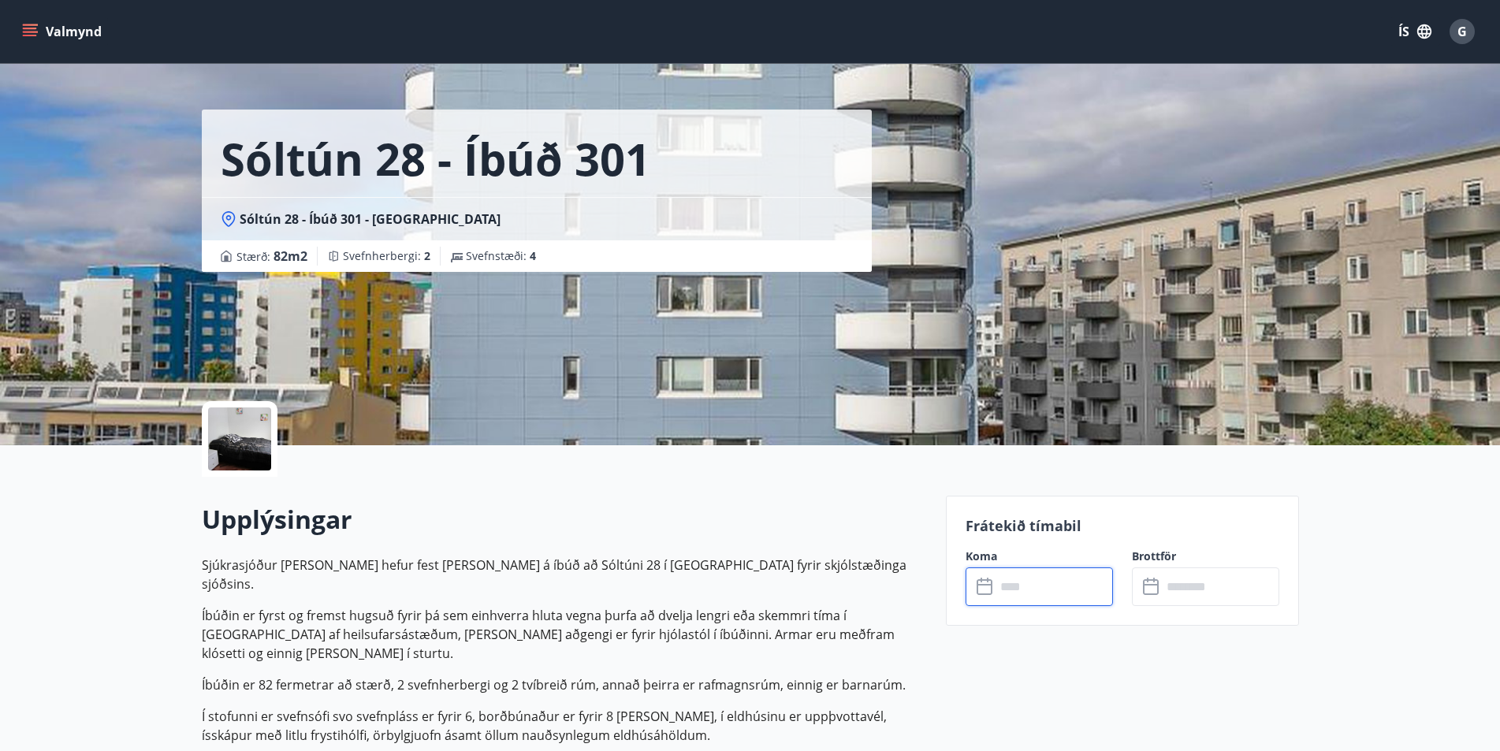
scroll to position [0, 0]
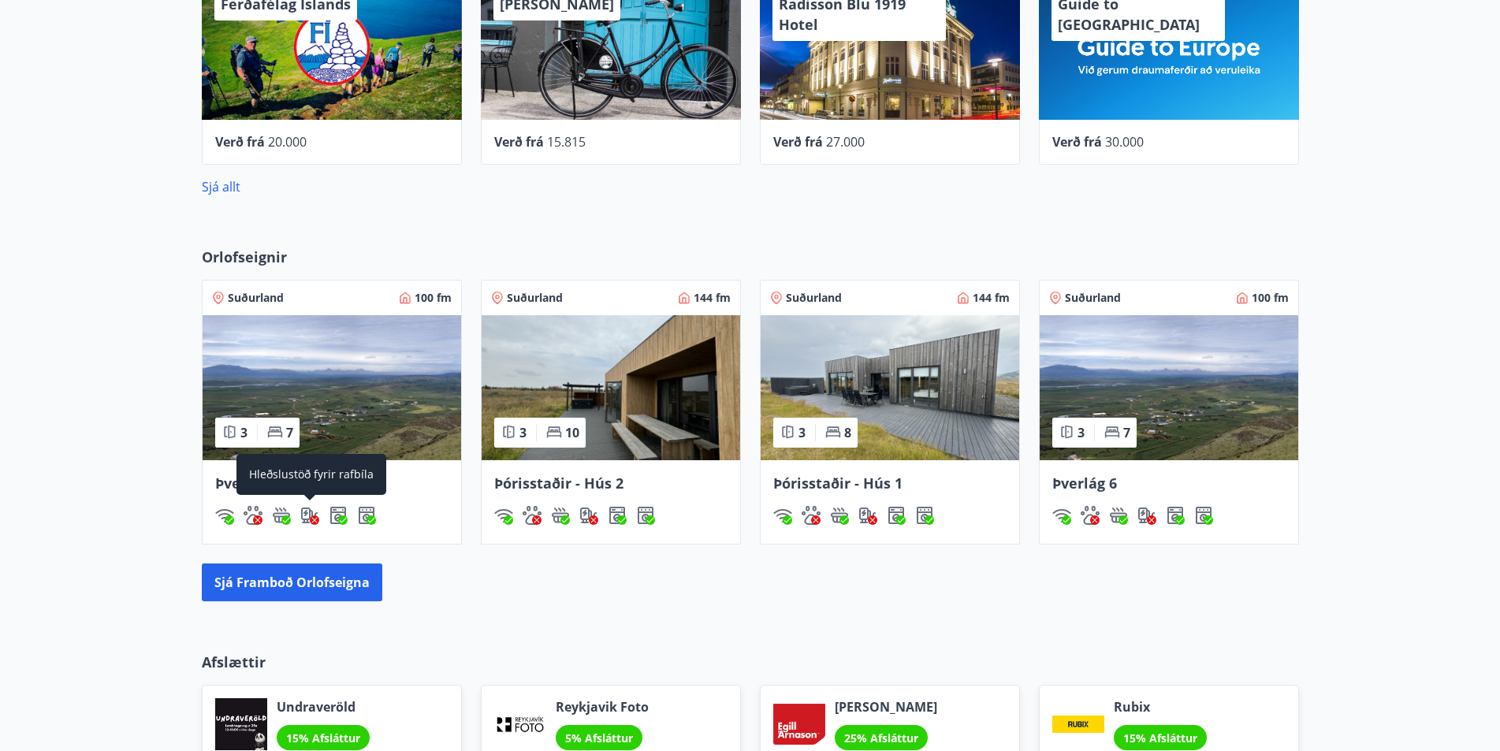
scroll to position [442, 0]
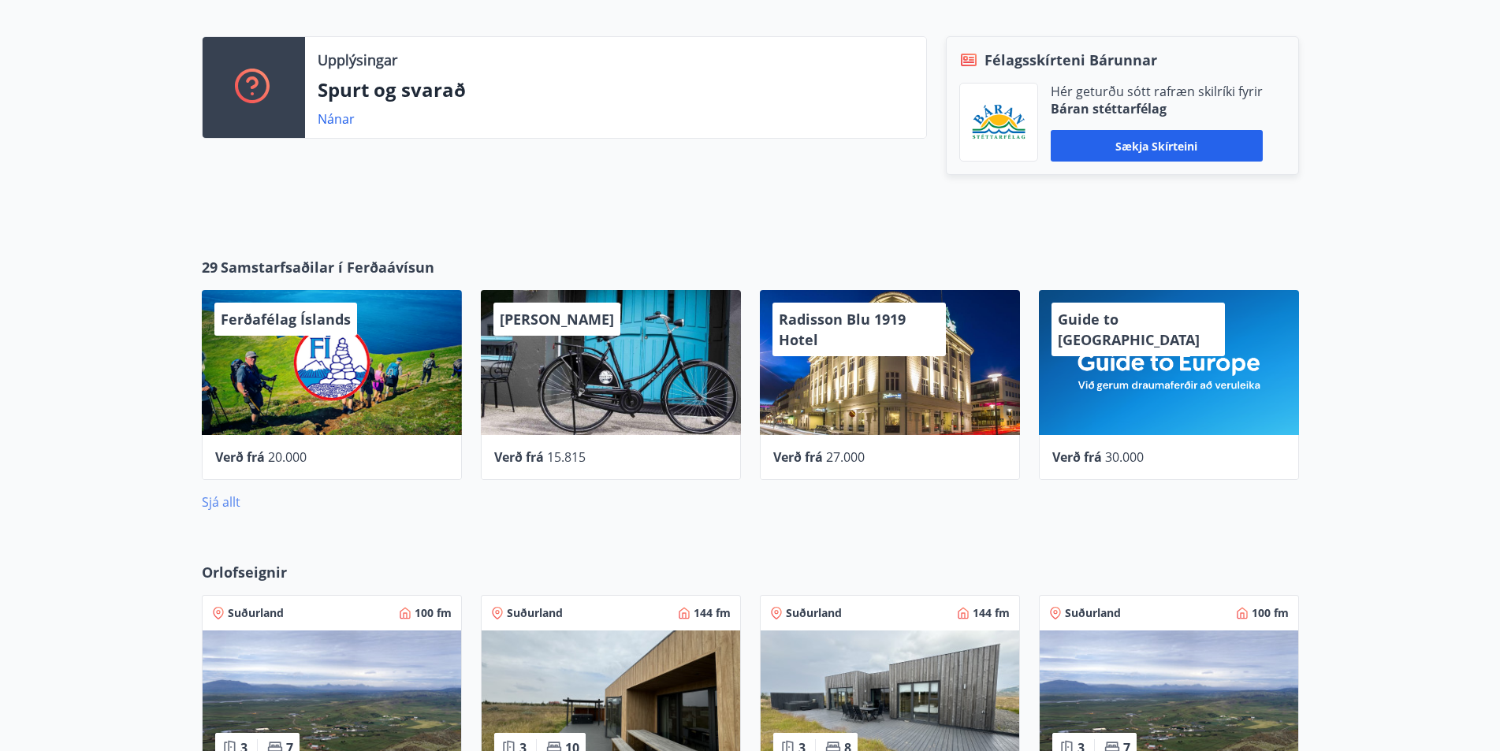
click at [224, 496] on link "Sjá allt" at bounding box center [221, 502] width 39 height 17
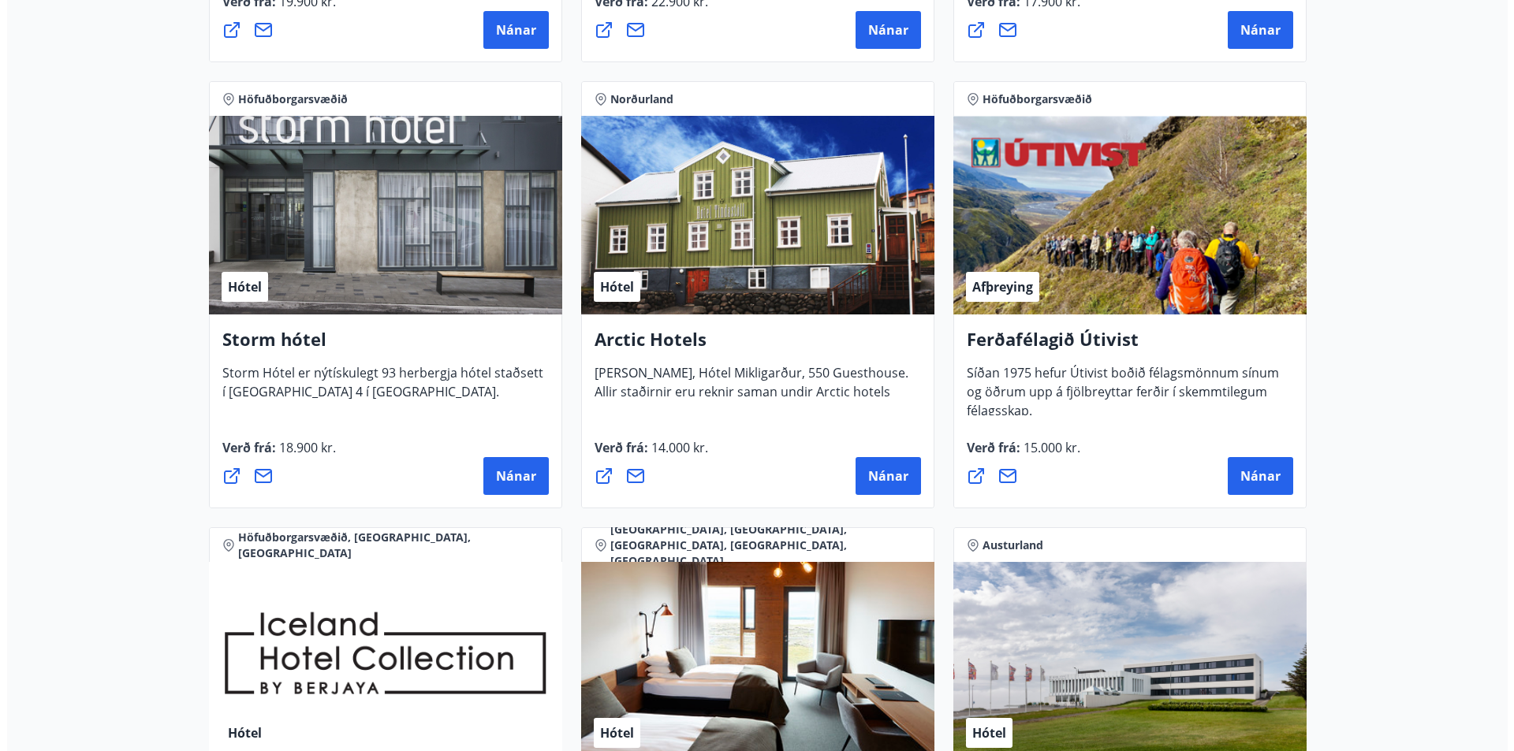
scroll to position [1419, 0]
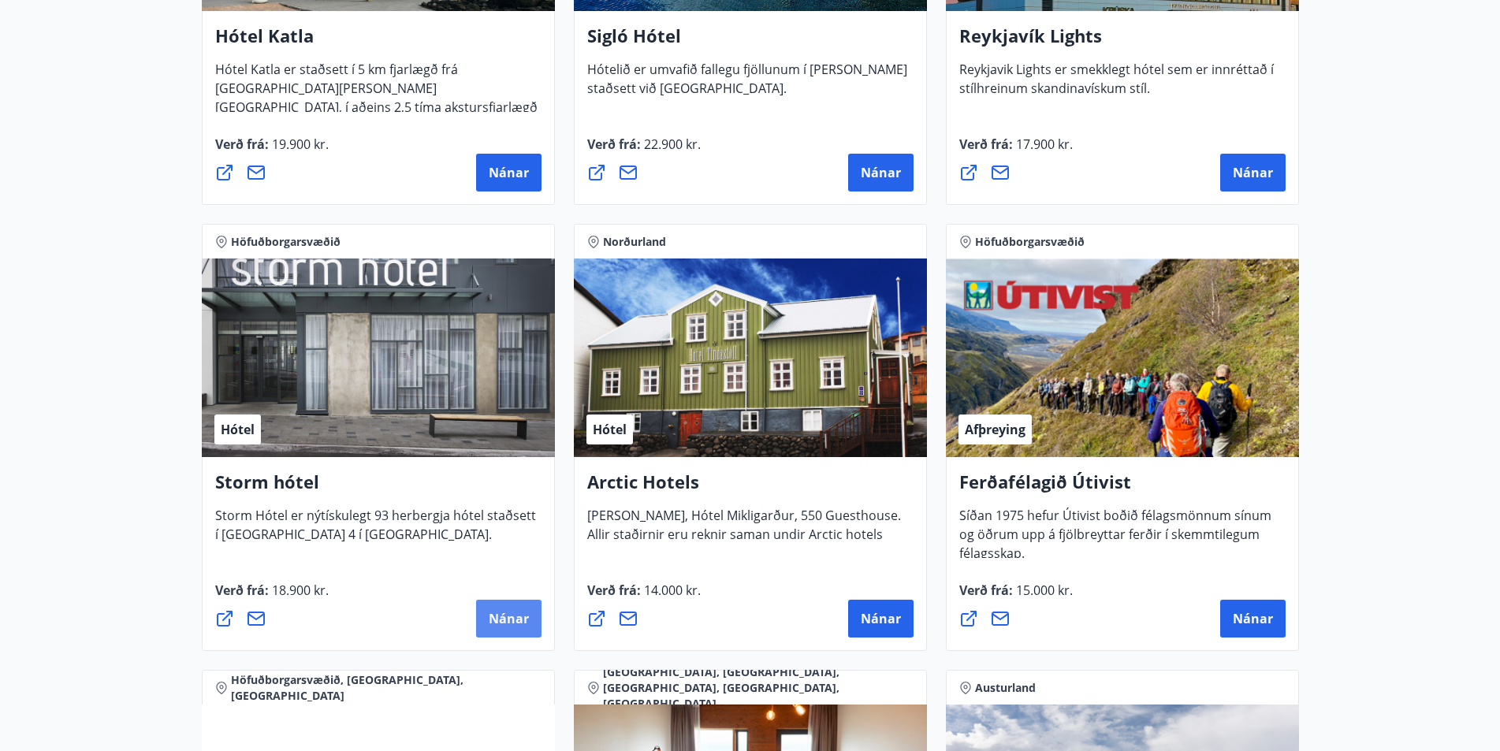
click at [512, 617] on span "Nánar" at bounding box center [509, 618] width 40 height 17
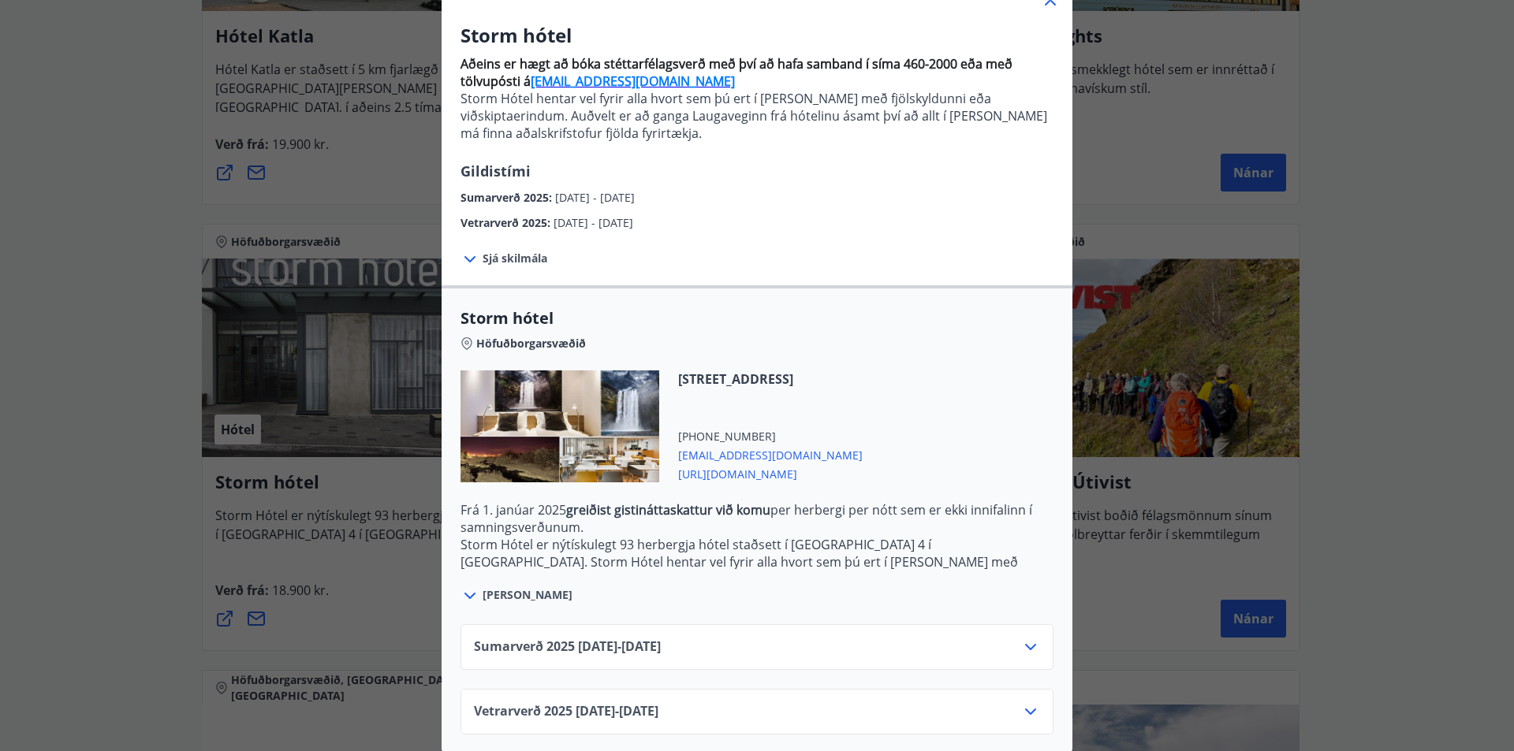
scroll to position [132, 0]
click at [467, 591] on icon at bounding box center [469, 594] width 11 height 6
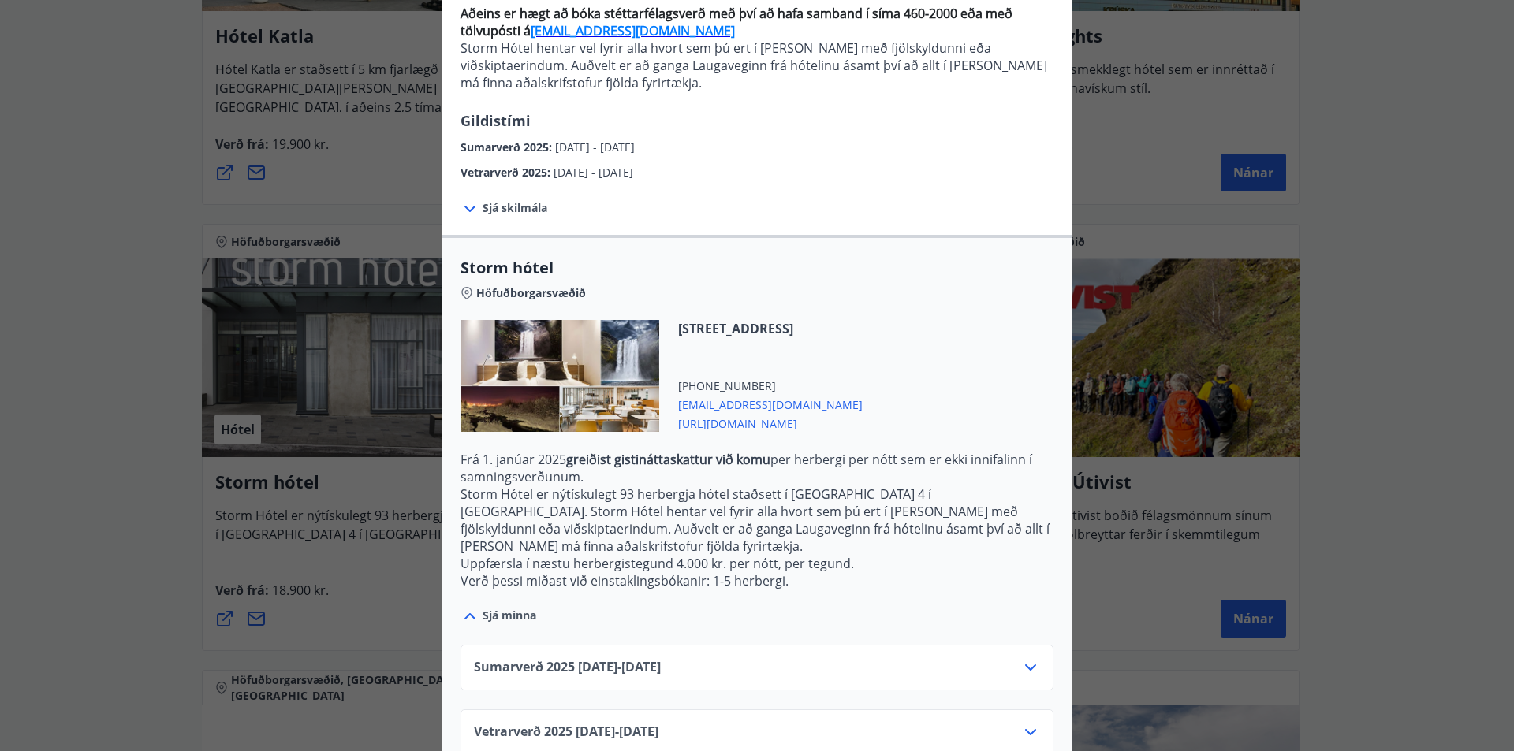
scroll to position [186, 0]
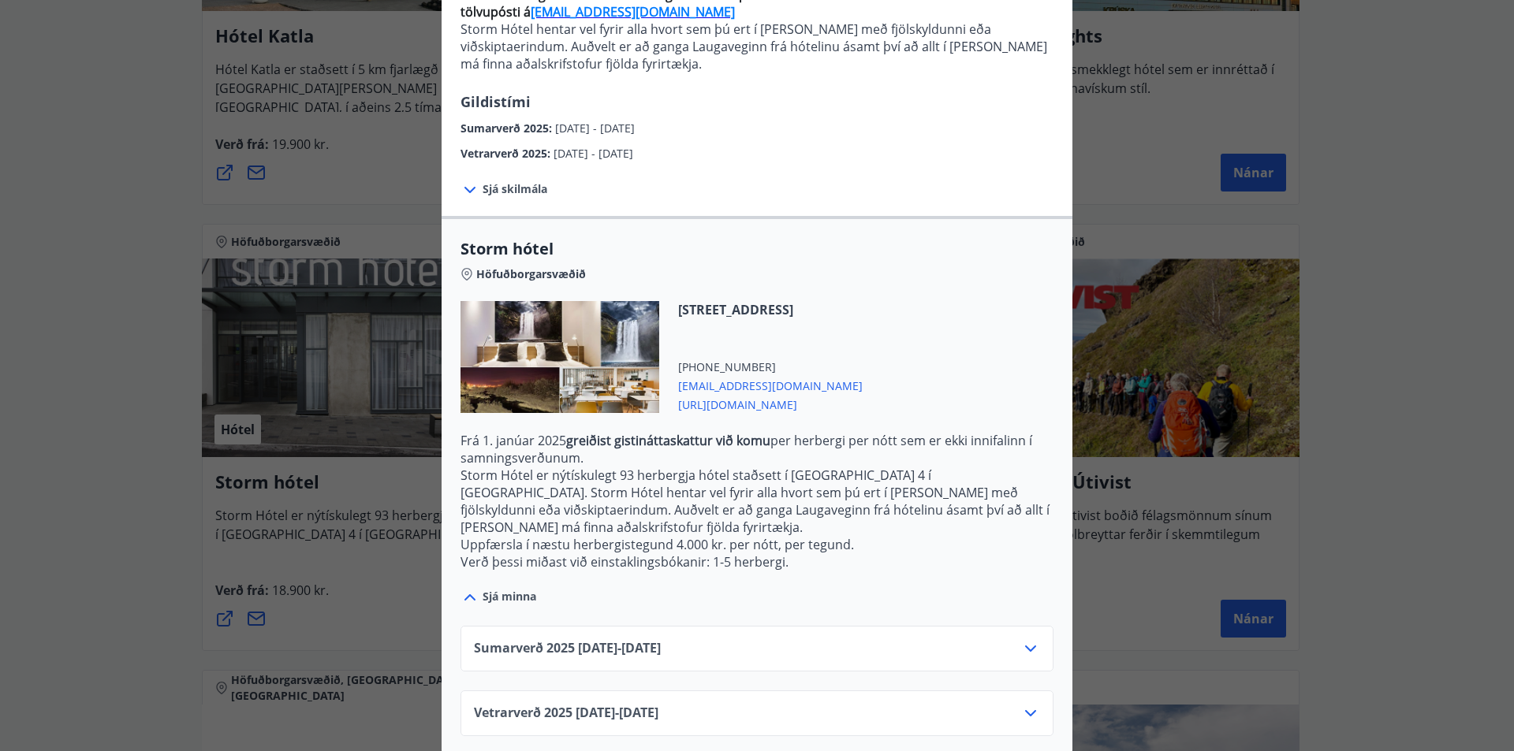
click at [1024, 704] on icon at bounding box center [1030, 713] width 19 height 19
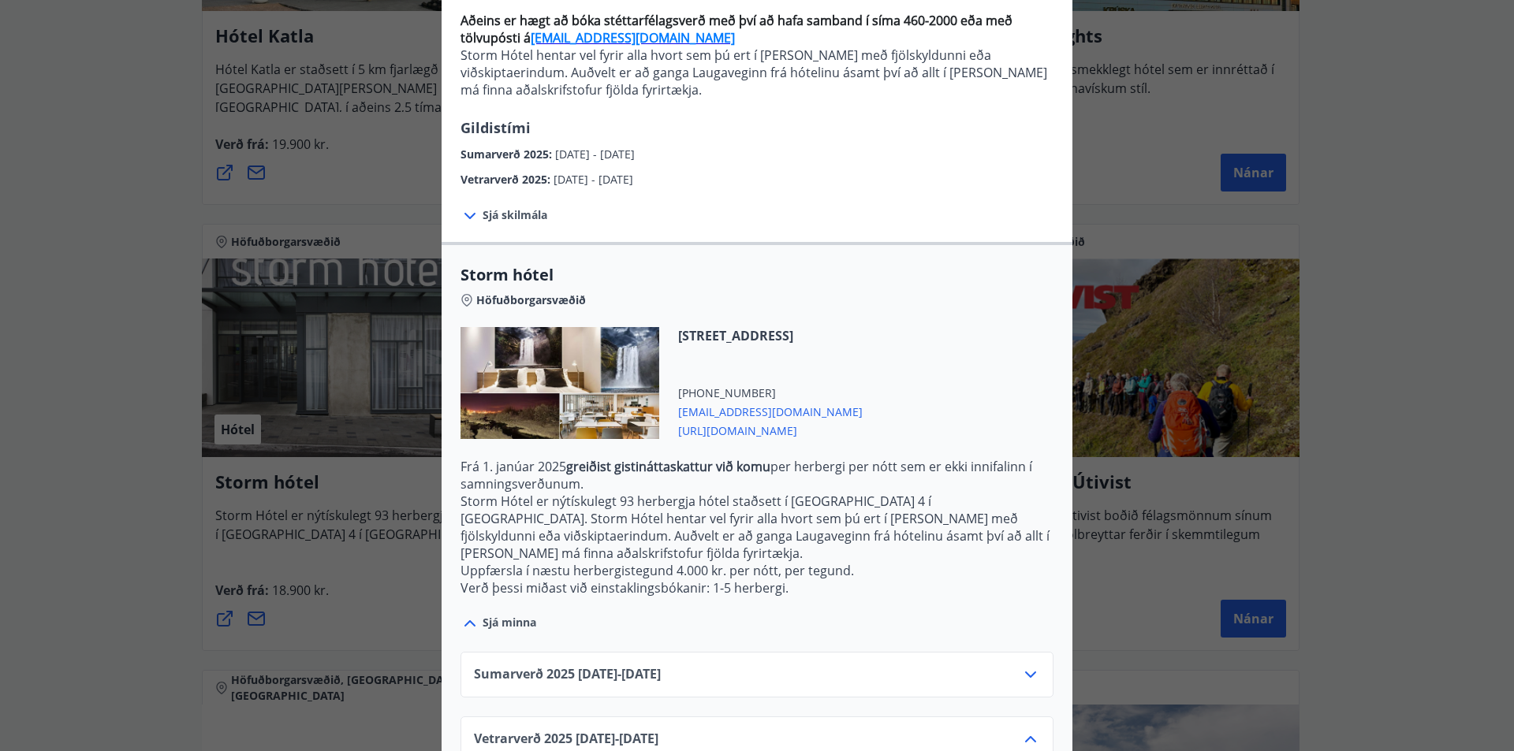
scroll to position [156, 0]
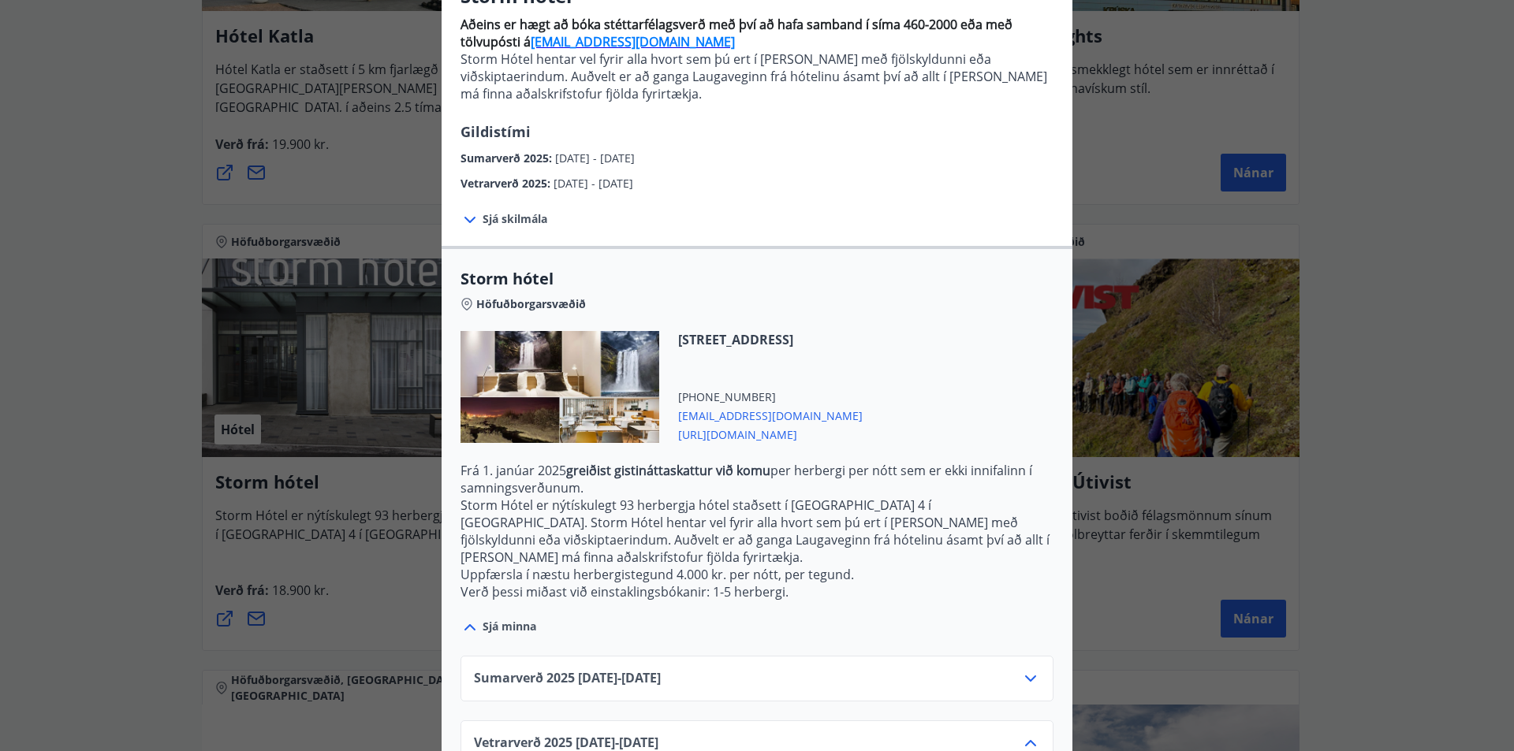
click at [863, 436] on span "[URL][DOMAIN_NAME]" at bounding box center [770, 433] width 184 height 19
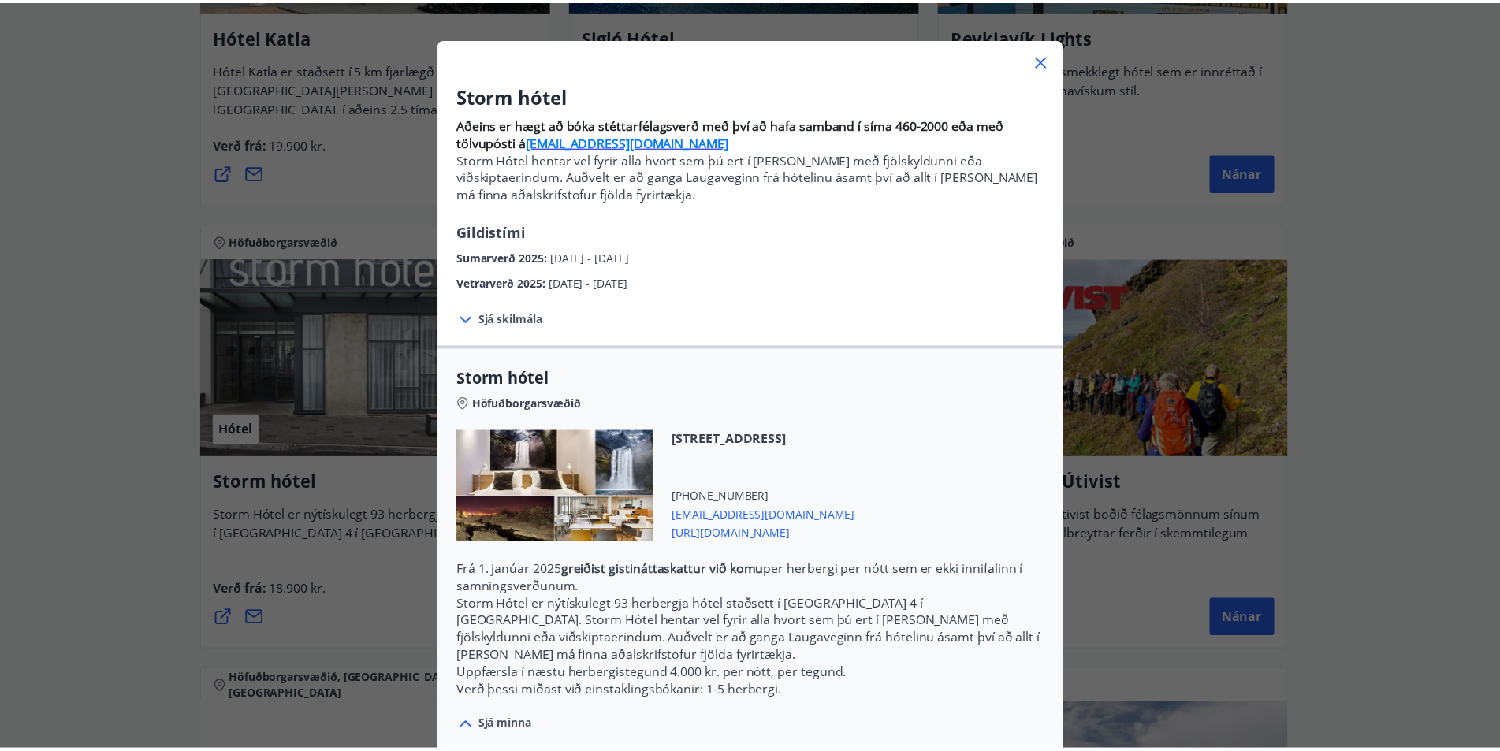
scroll to position [0, 0]
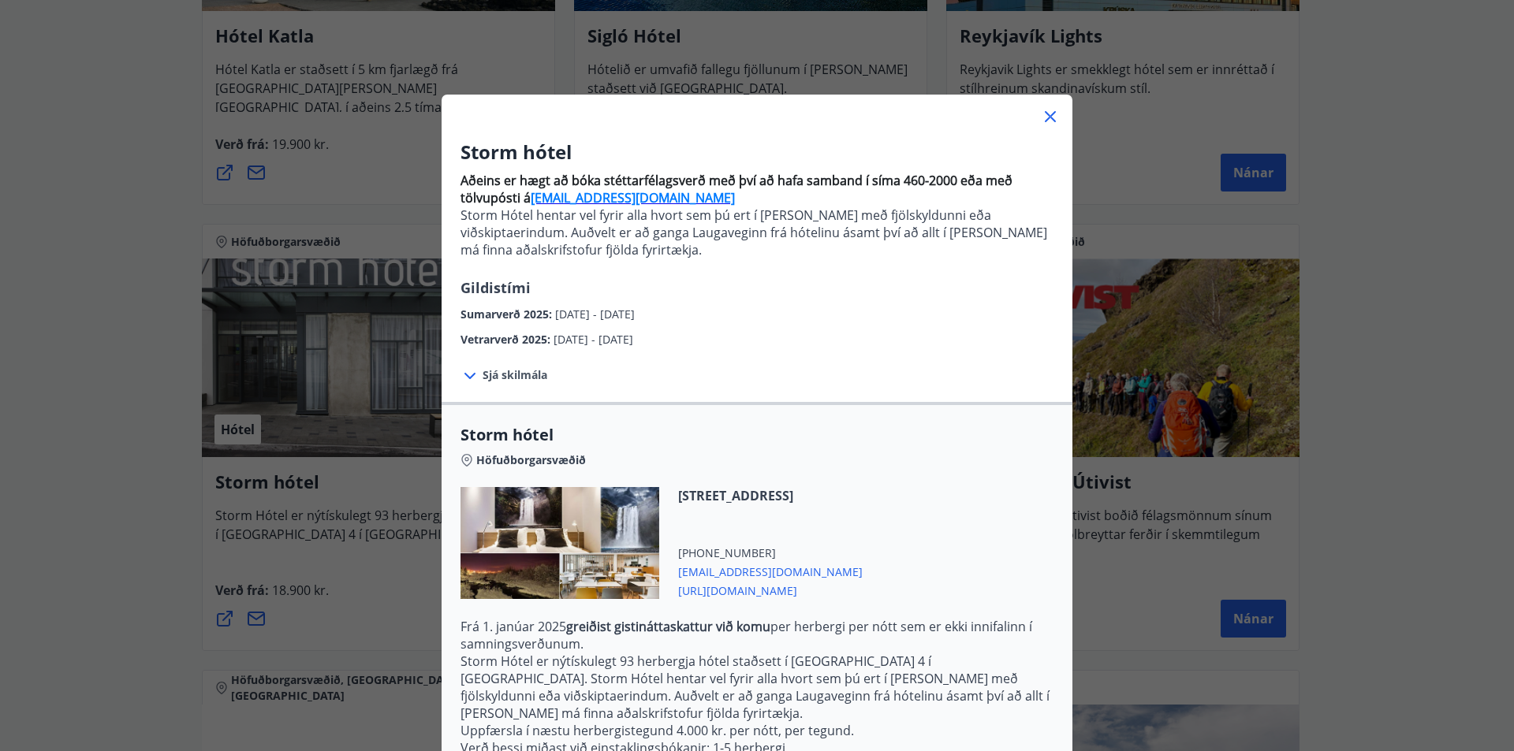
click at [1041, 115] on icon at bounding box center [1050, 116] width 19 height 19
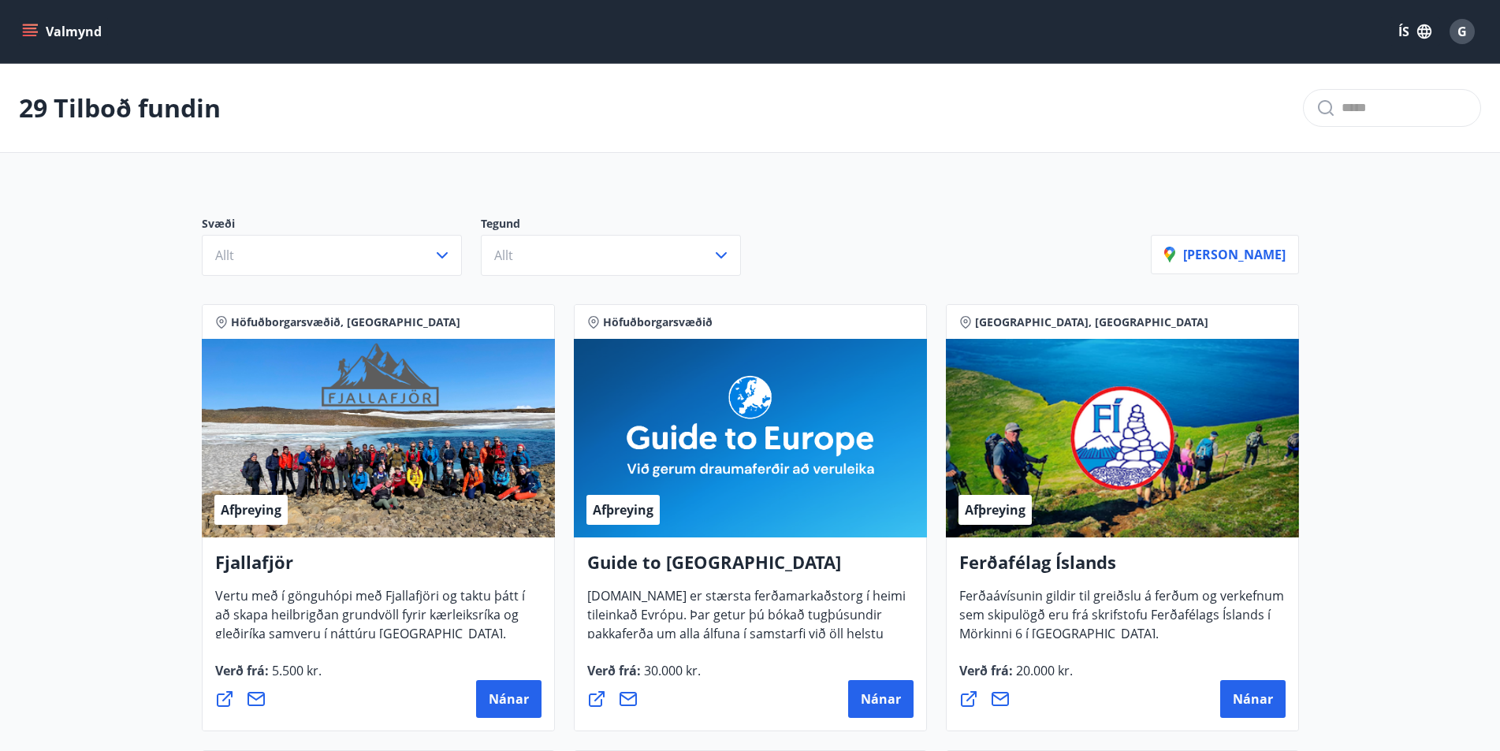
click at [1458, 32] on span "G" at bounding box center [1462, 31] width 9 height 17
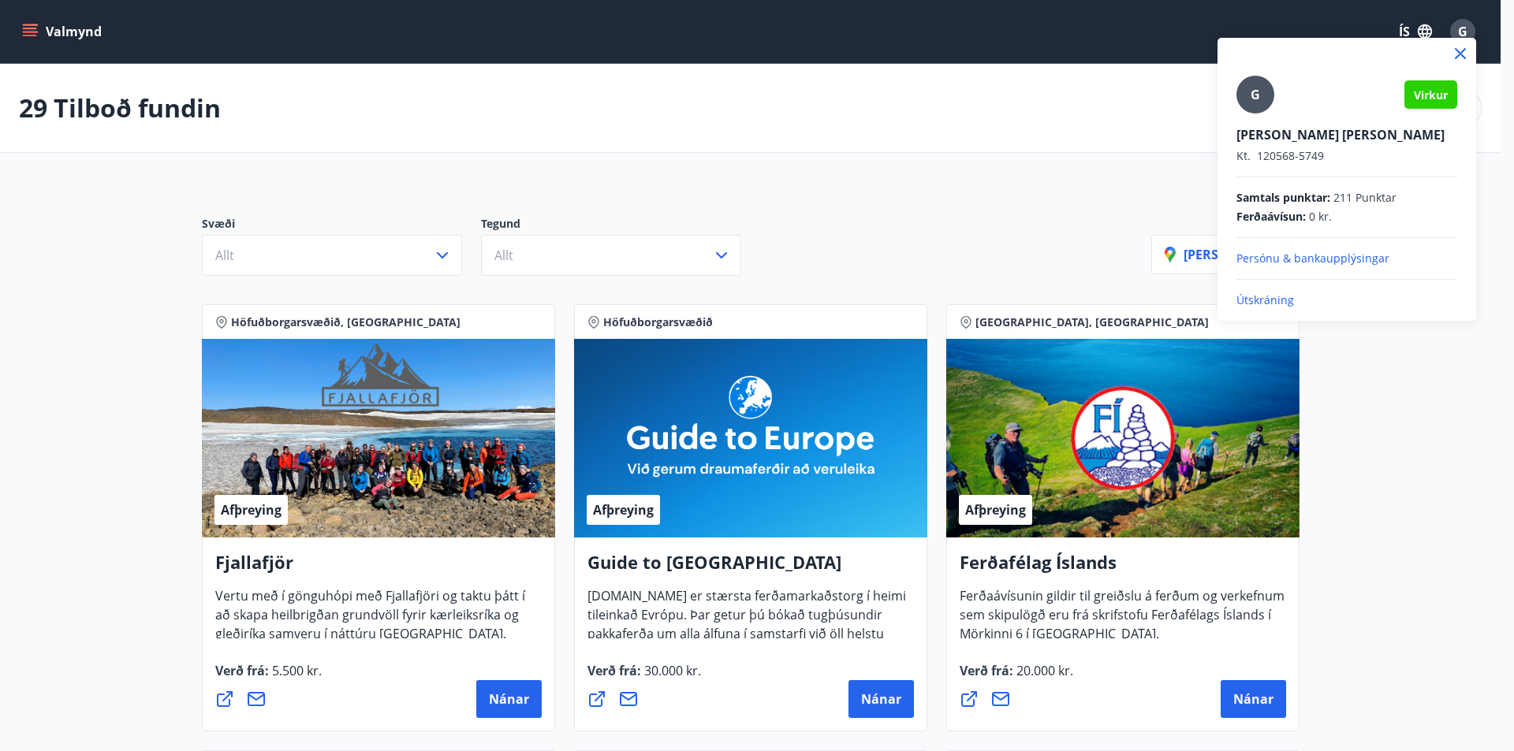
click at [1332, 252] on p "Persónu & bankaupplýsingar" at bounding box center [1346, 259] width 221 height 16
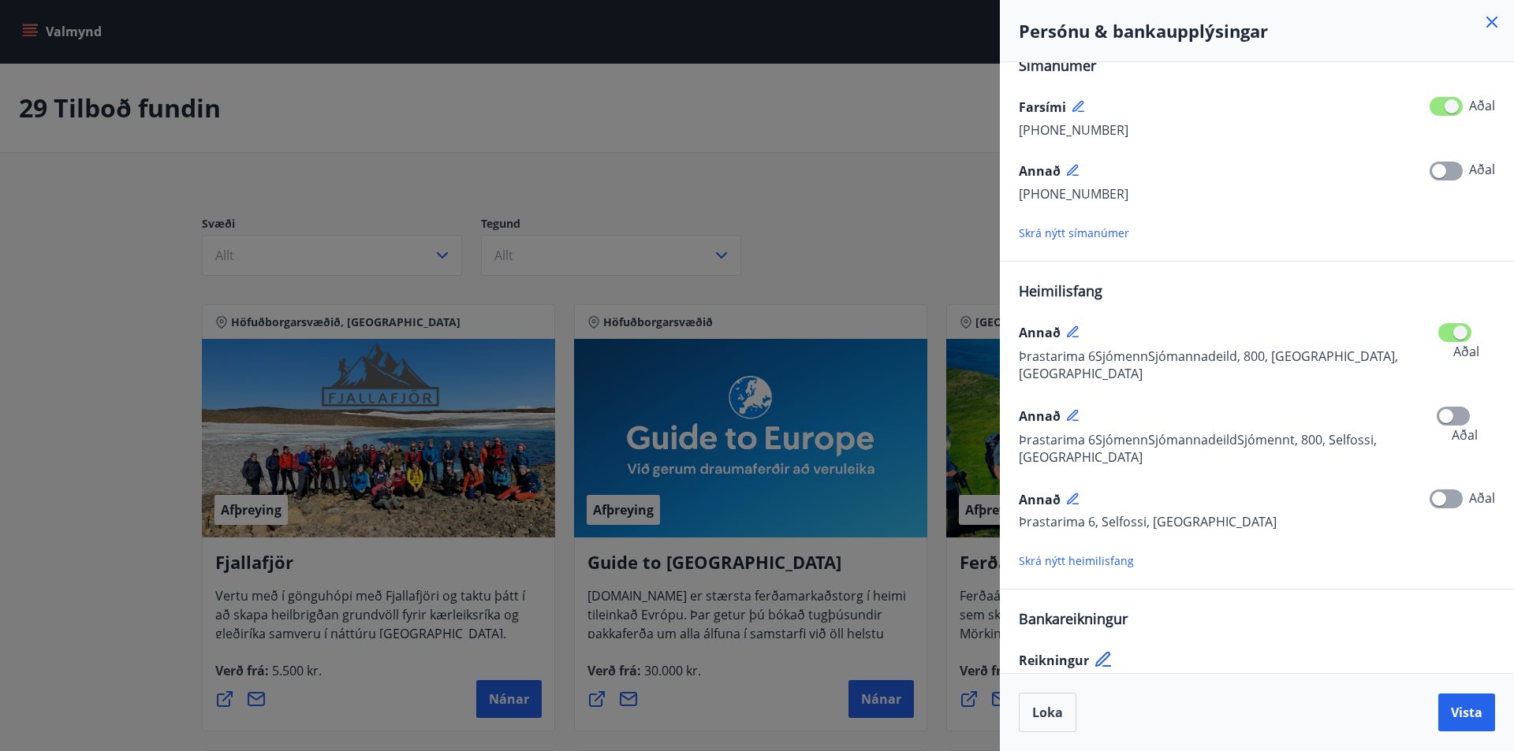
scroll to position [109, 0]
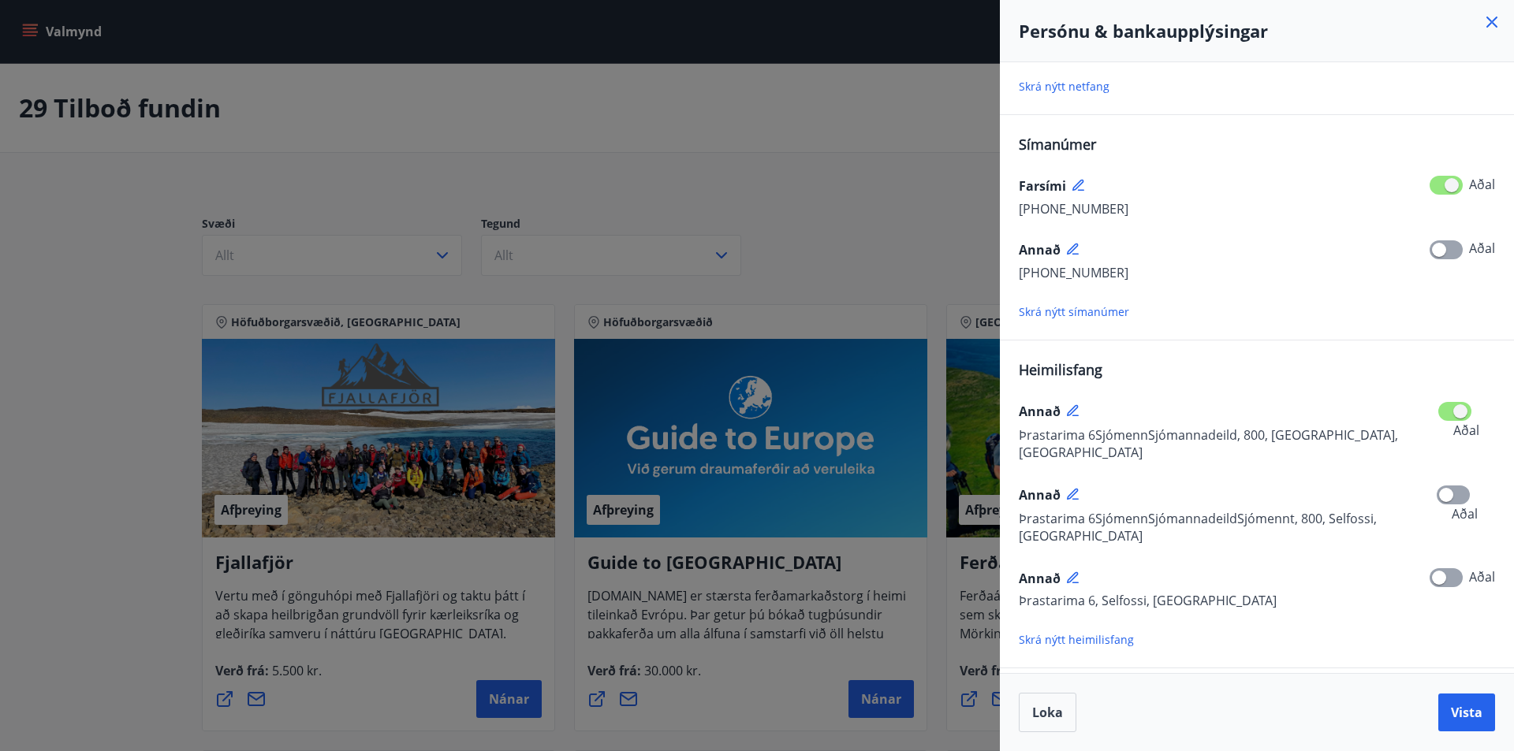
click at [1486, 22] on icon at bounding box center [1491, 22] width 19 height 19
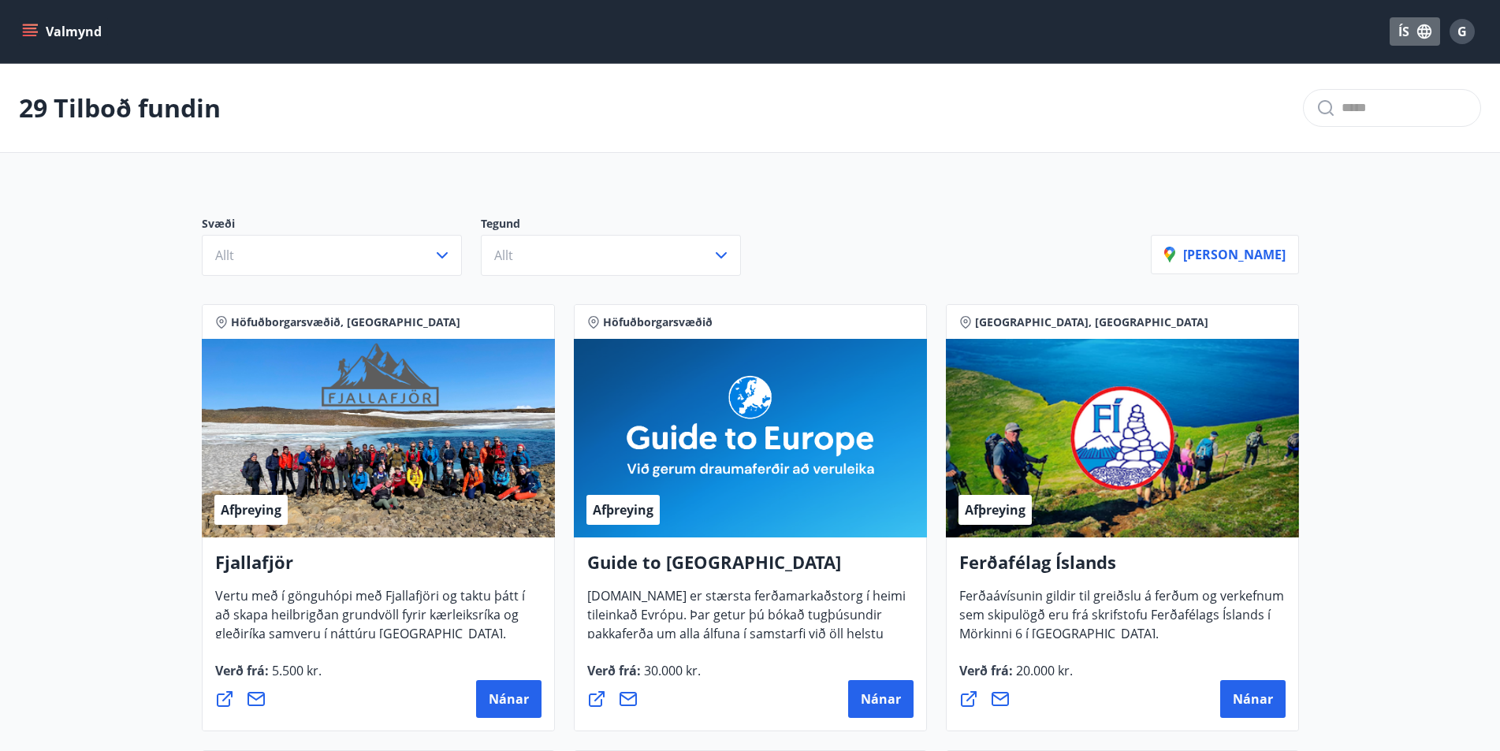
click at [1415, 28] on button "ÍS" at bounding box center [1415, 31] width 50 height 28
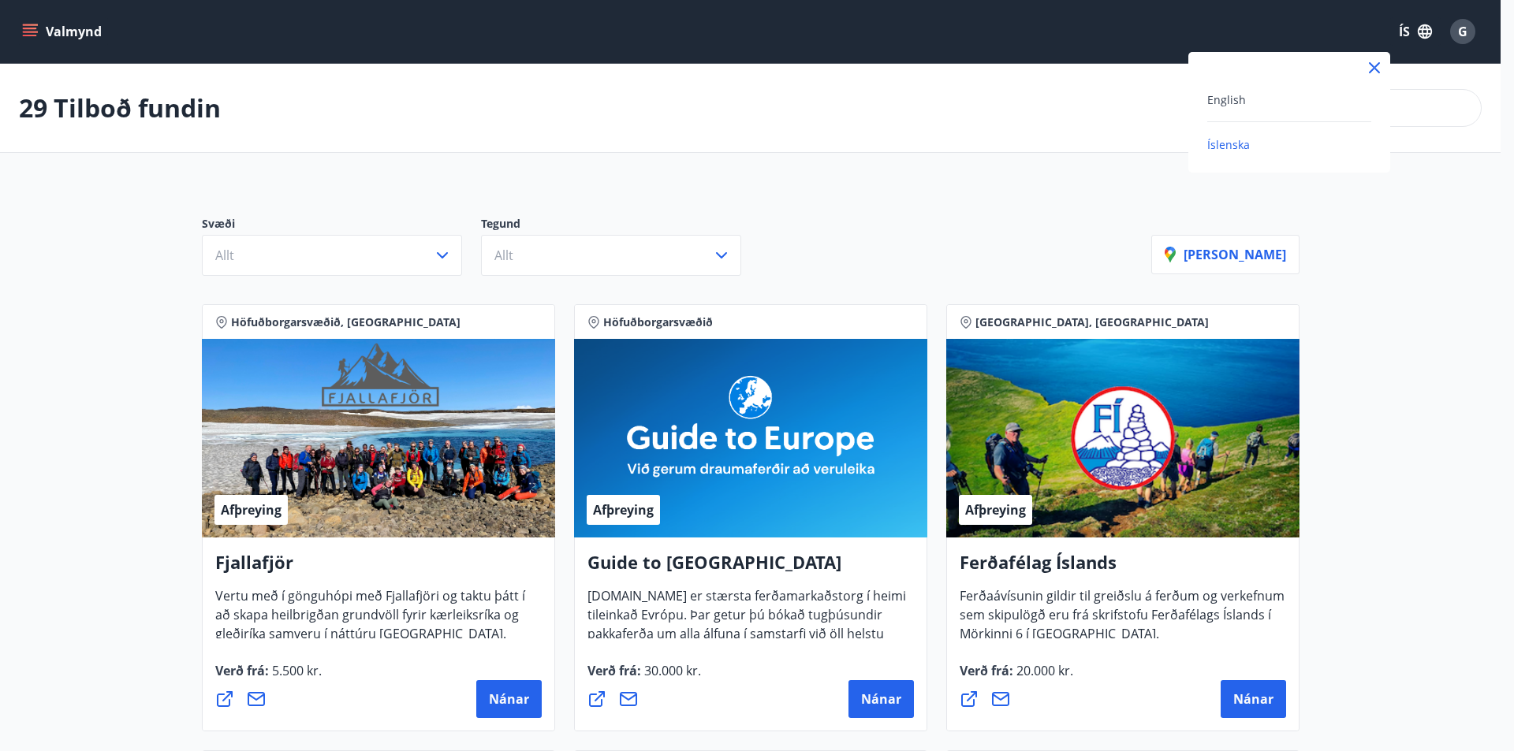
click at [1463, 29] on div at bounding box center [757, 375] width 1514 height 751
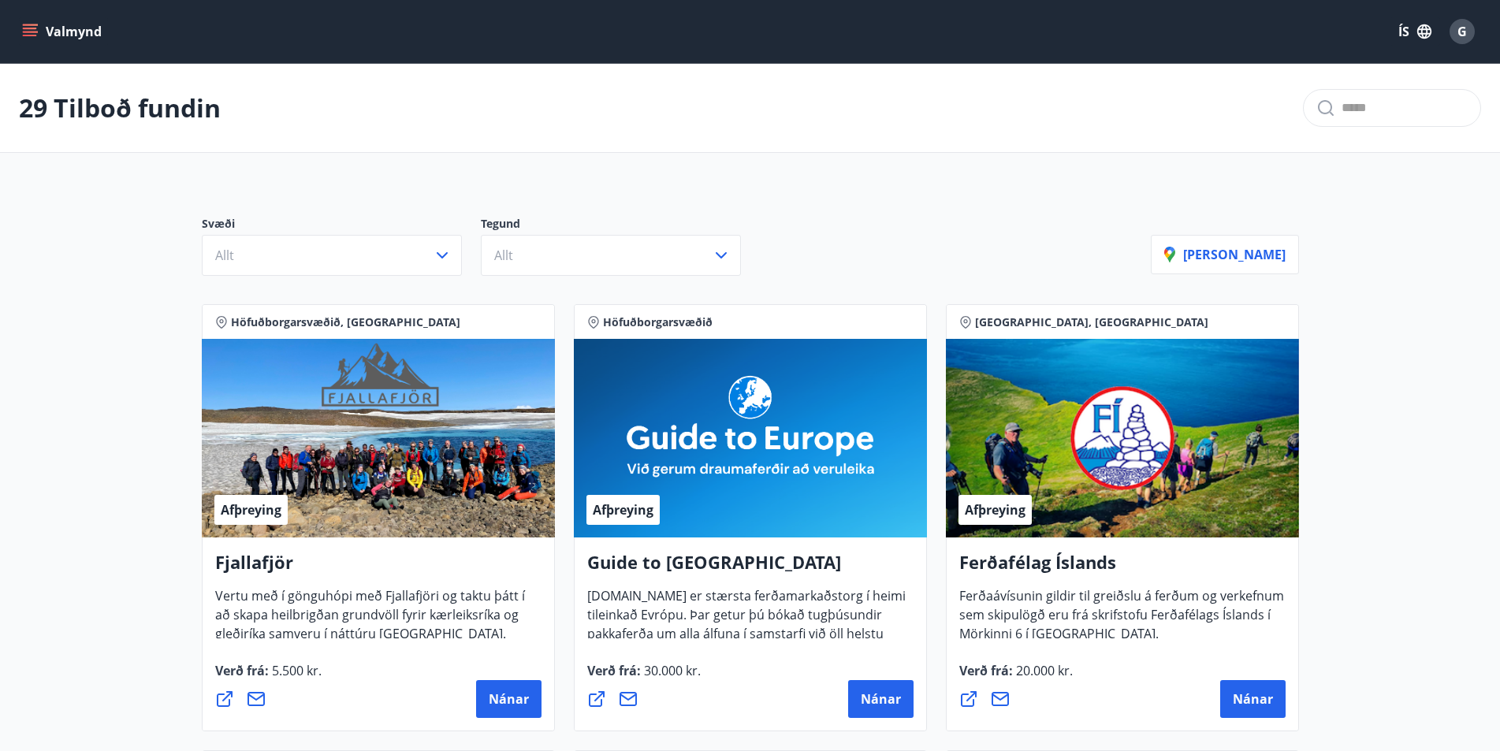
click at [1463, 26] on span "G" at bounding box center [1462, 31] width 9 height 17
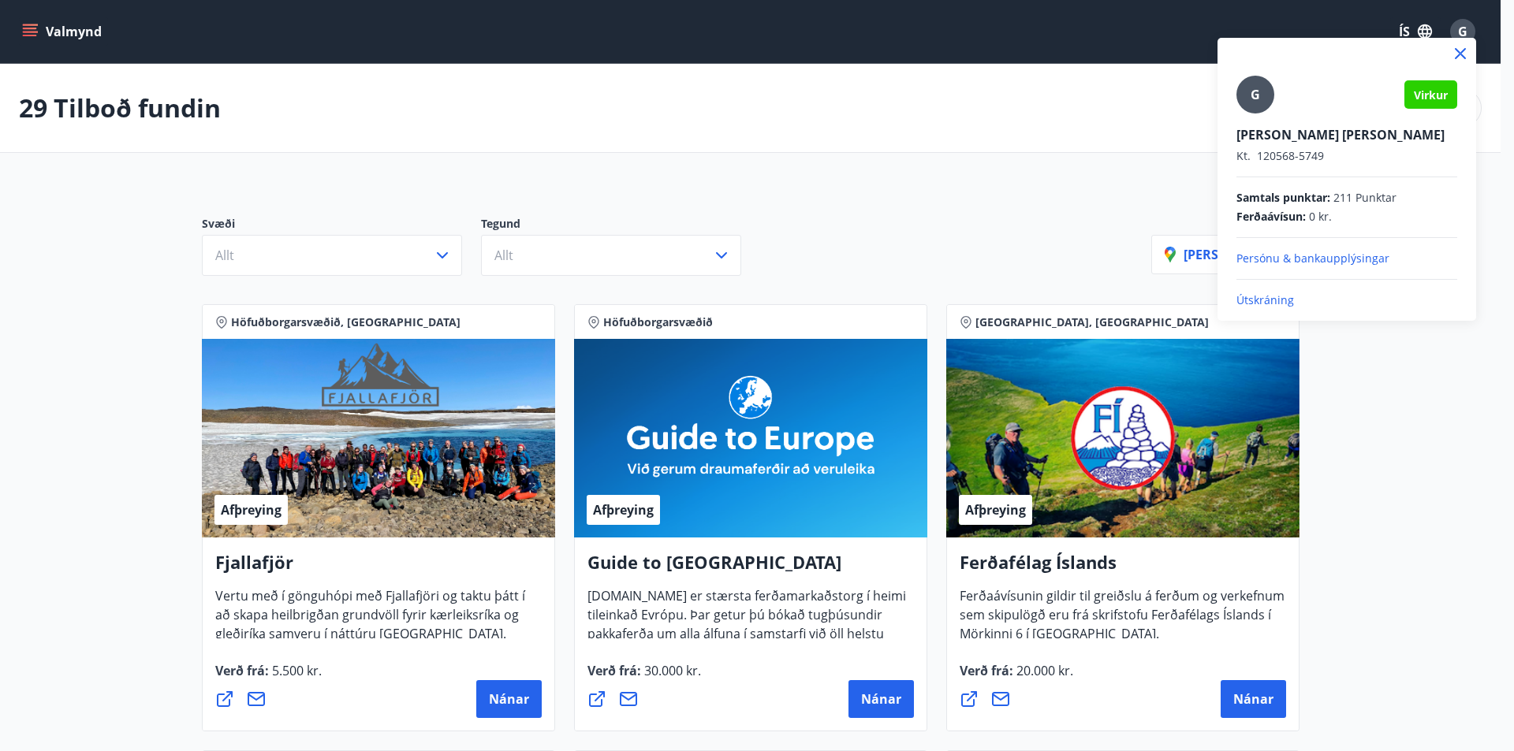
click at [1261, 257] on p "Persónu & bankaupplýsingar" at bounding box center [1346, 259] width 221 height 16
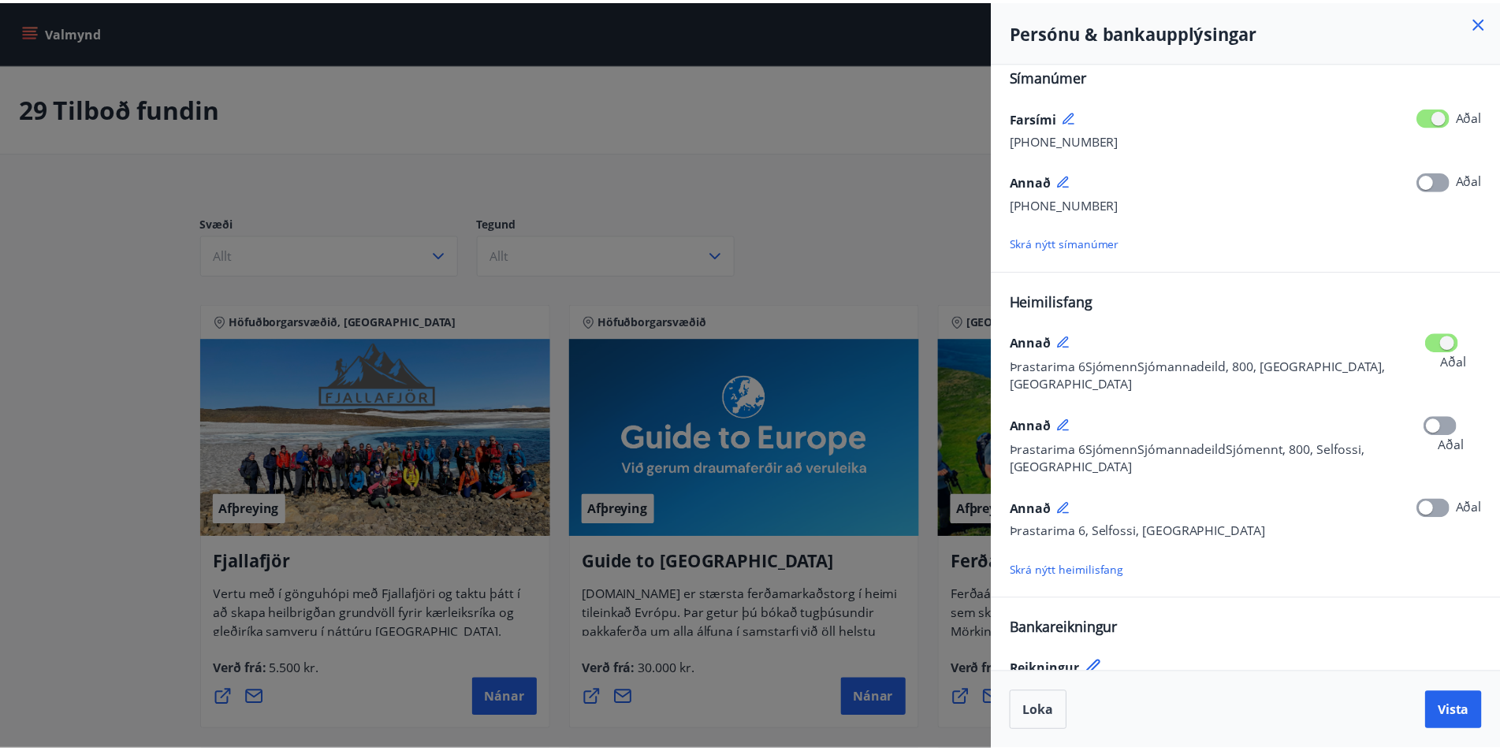
scroll to position [188, 0]
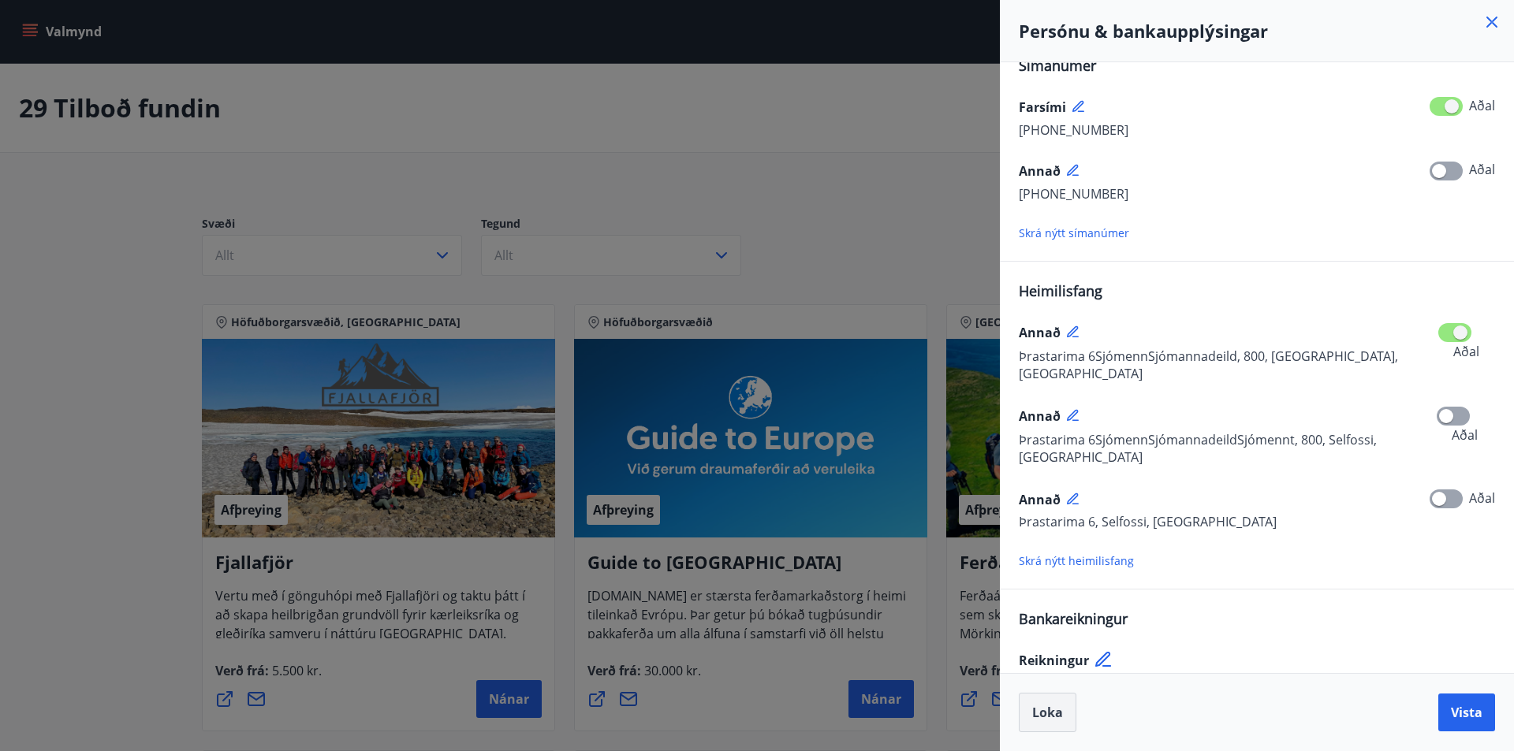
click at [1047, 710] on span "Loka" at bounding box center [1047, 712] width 31 height 17
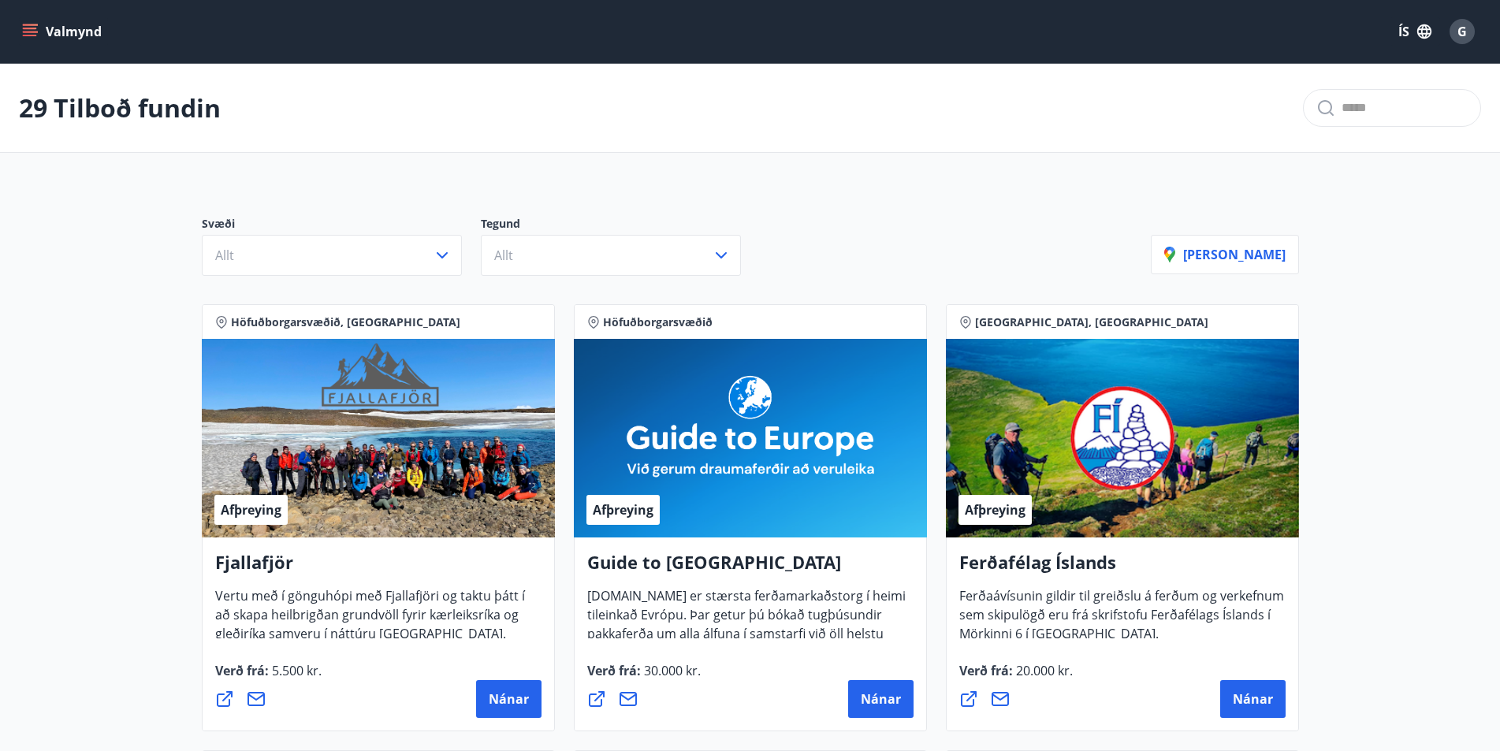
click at [24, 32] on icon "menu" at bounding box center [31, 32] width 17 height 2
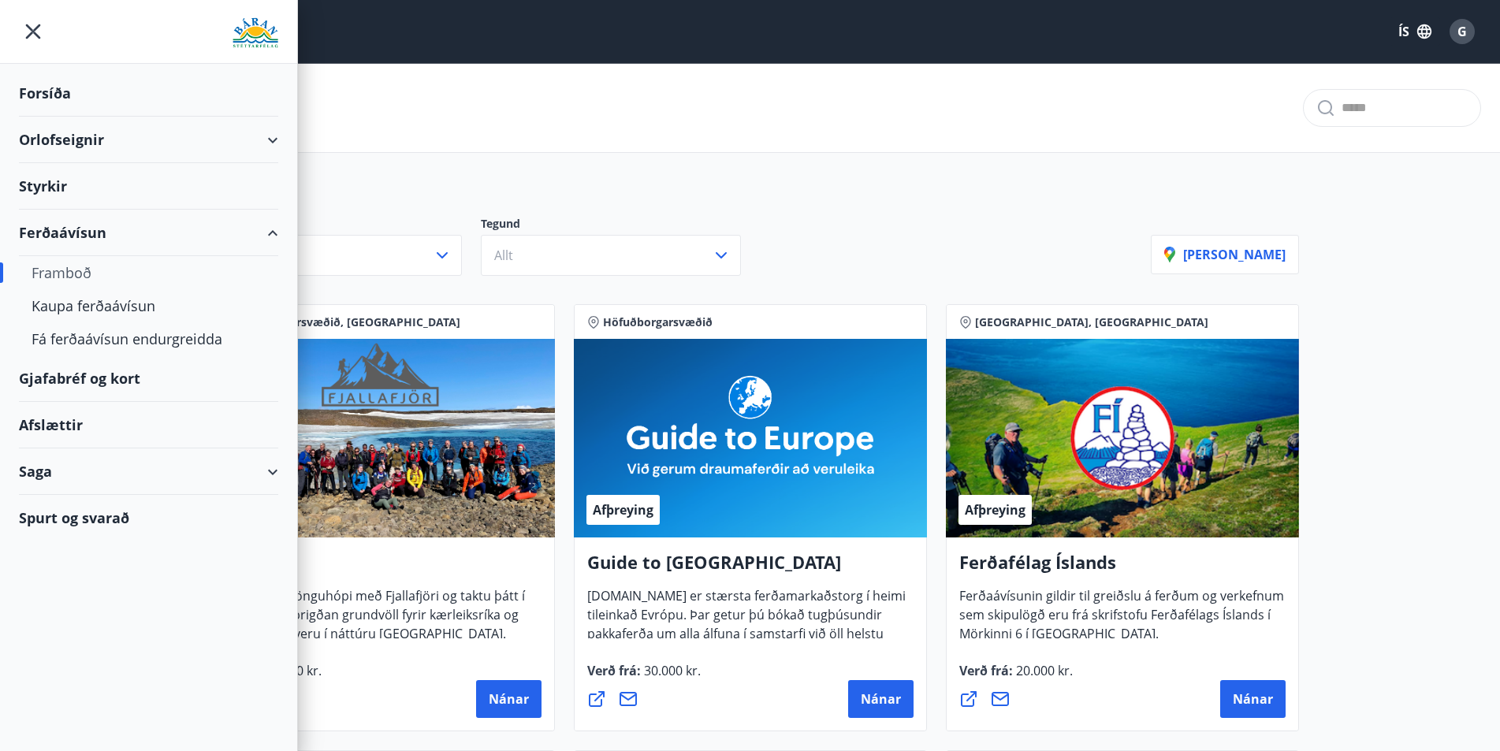
click at [266, 472] on div "Saga" at bounding box center [148, 472] width 259 height 47
click at [274, 468] on div "Saga" at bounding box center [148, 472] width 259 height 47
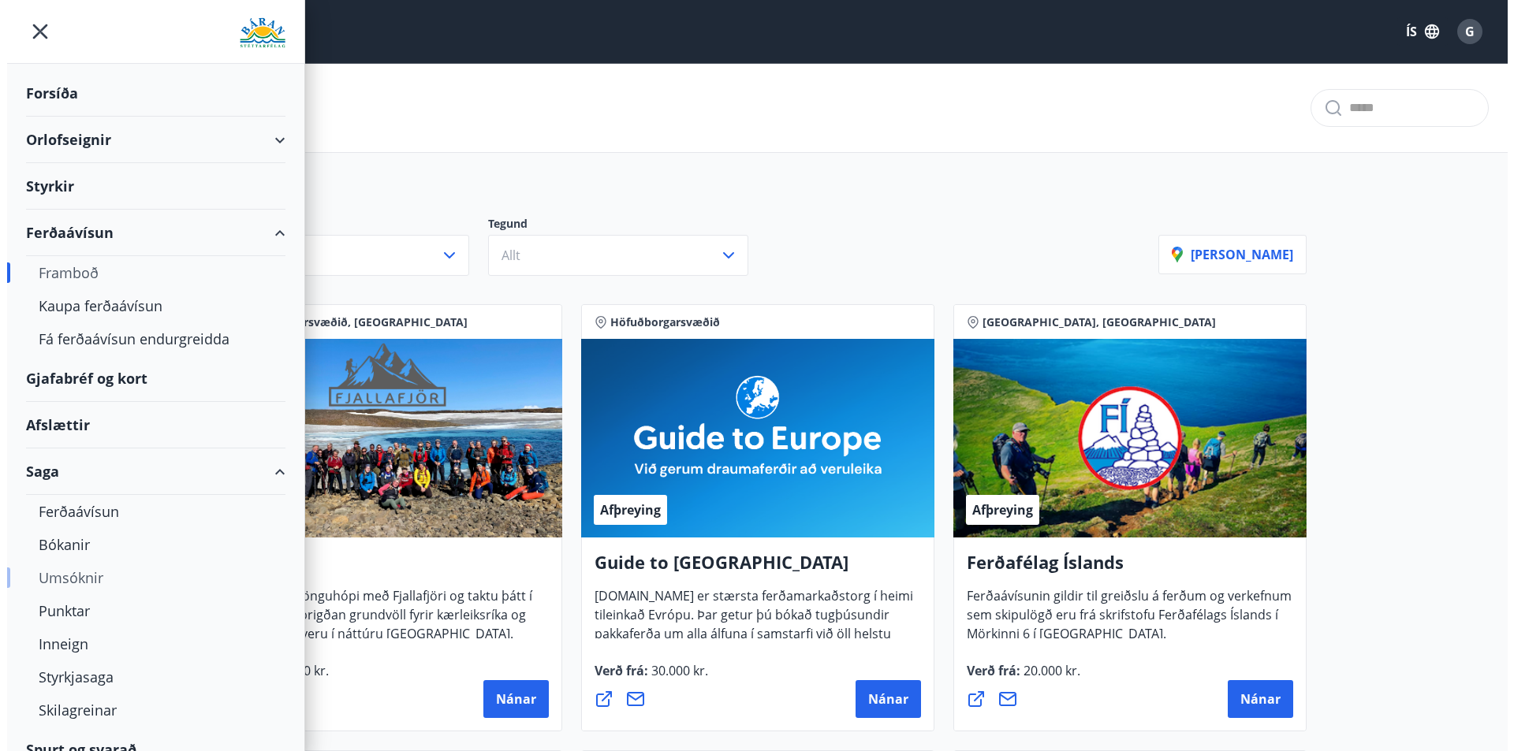
scroll to position [21, 0]
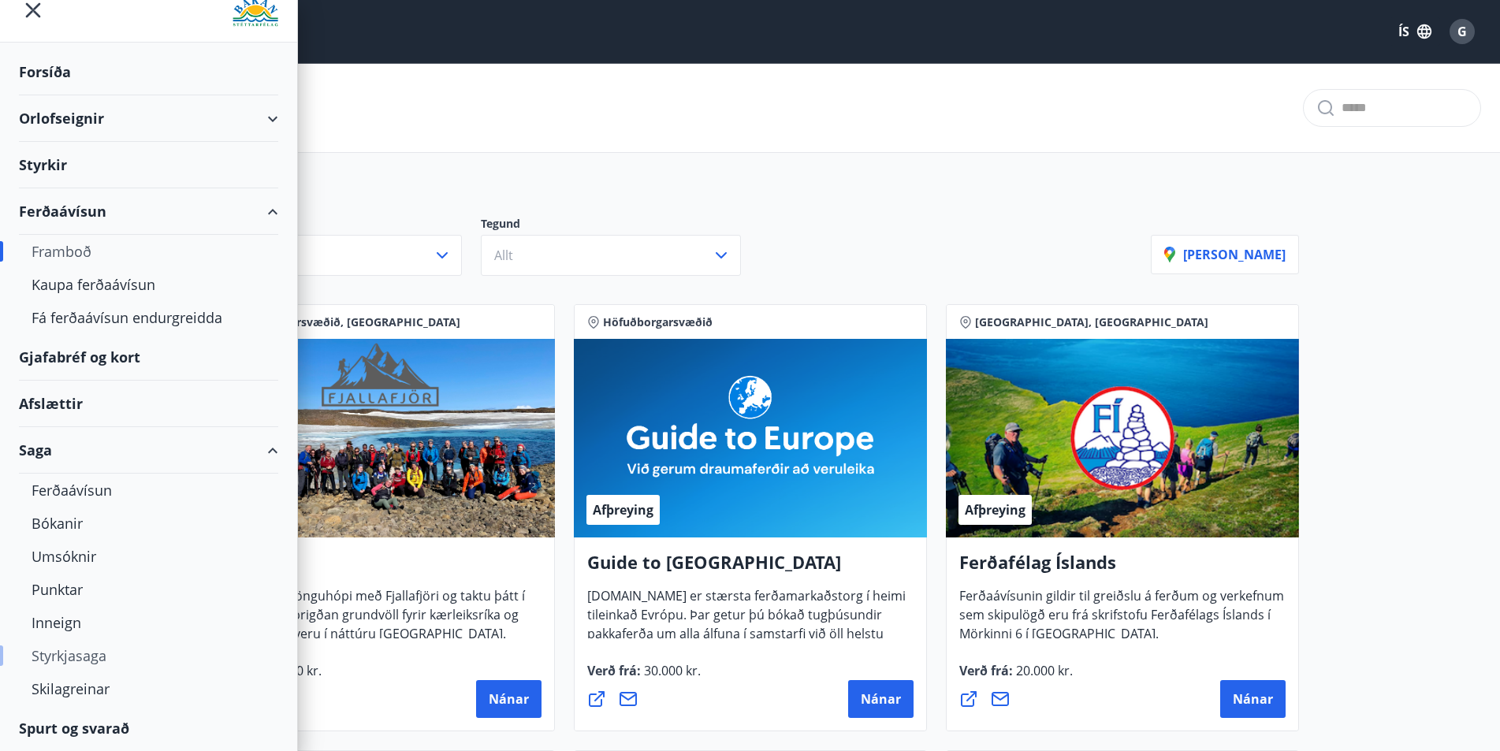
click at [73, 658] on div "Styrkjasaga" at bounding box center [149, 655] width 234 height 33
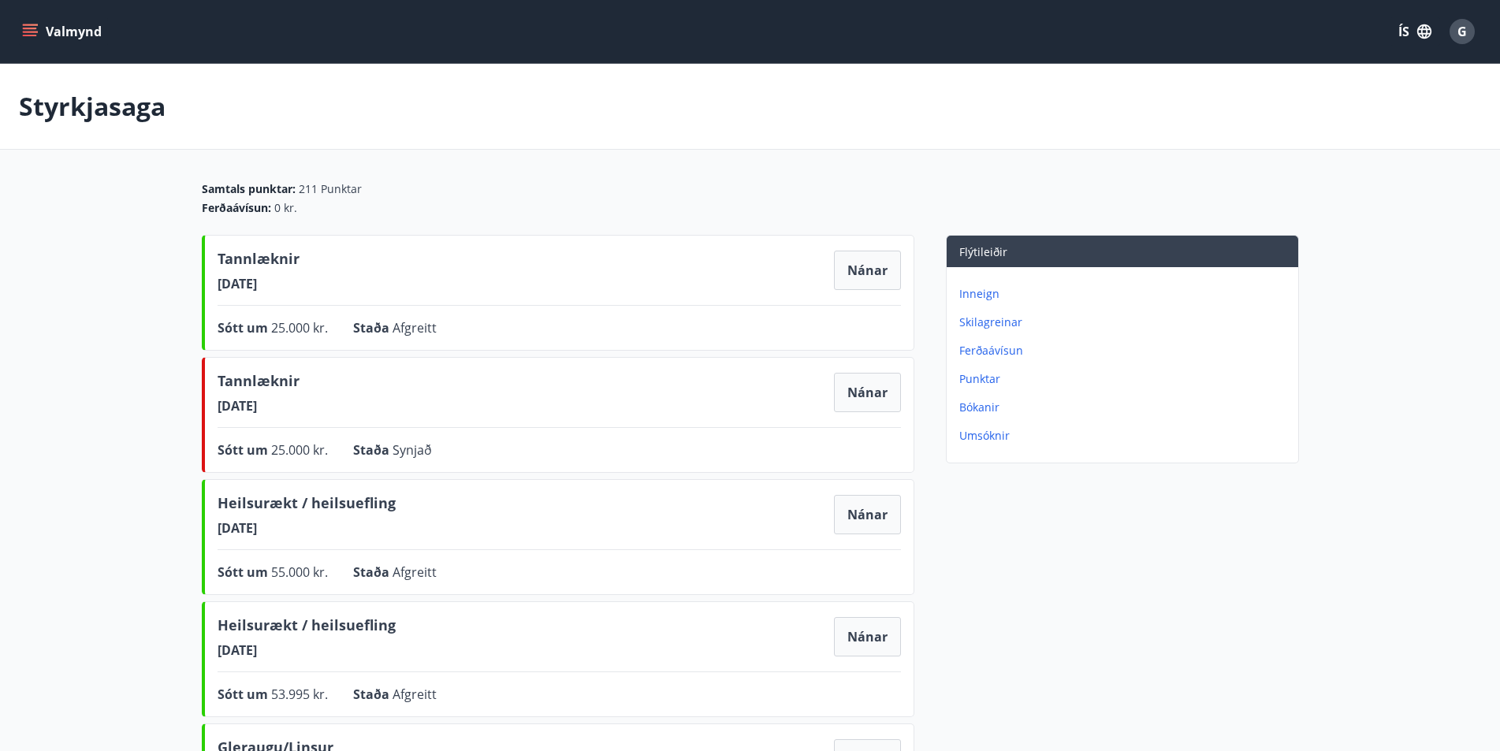
click at [982, 350] on p "Ferðaávísun" at bounding box center [1126, 351] width 333 height 16
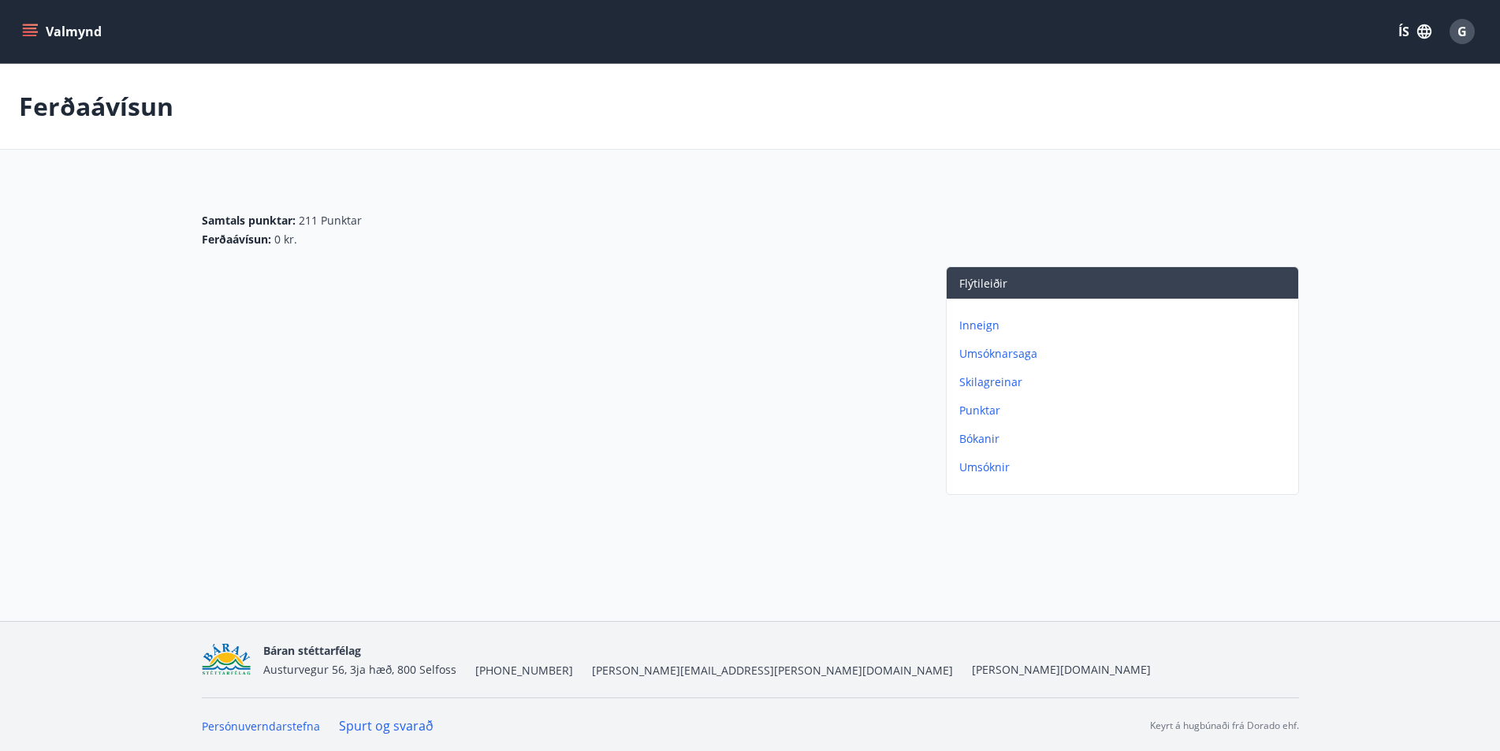
click at [1460, 30] on span "G" at bounding box center [1462, 31] width 9 height 17
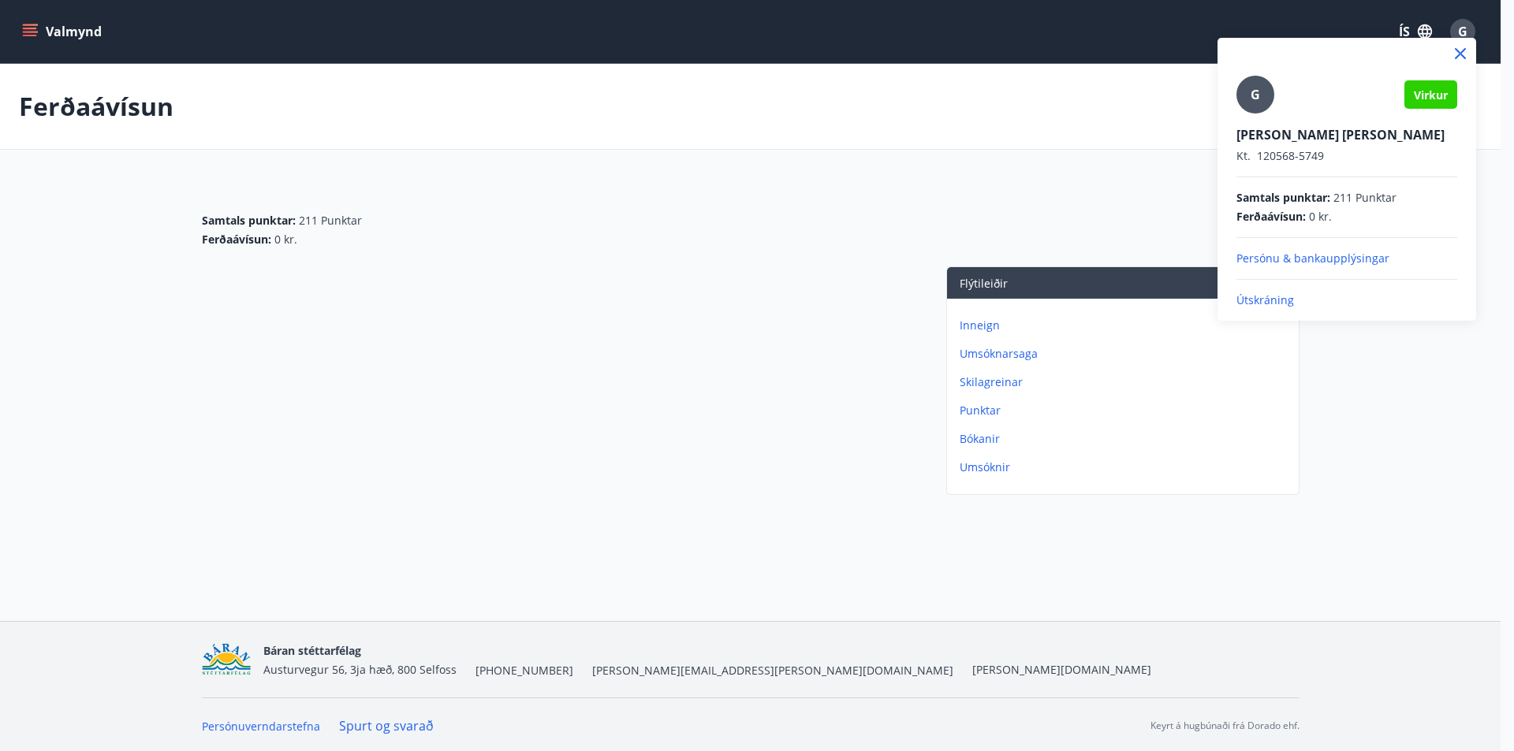
click at [1277, 303] on p "Útskráning" at bounding box center [1346, 301] width 221 height 16
